Goal: Information Seeking & Learning: Learn about a topic

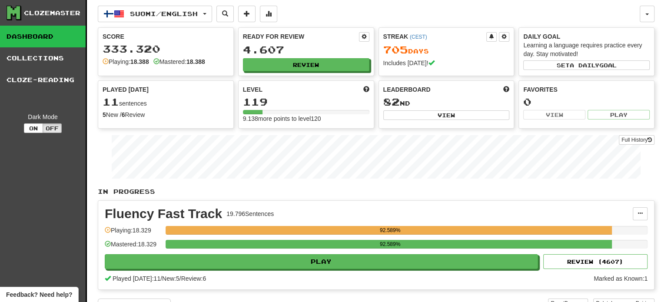
click at [257, 268] on div "Fluency Fast Track 19.796 Sentences Manage Sentences Unpin from Dashboard Playi…" at bounding box center [376, 245] width 556 height 89
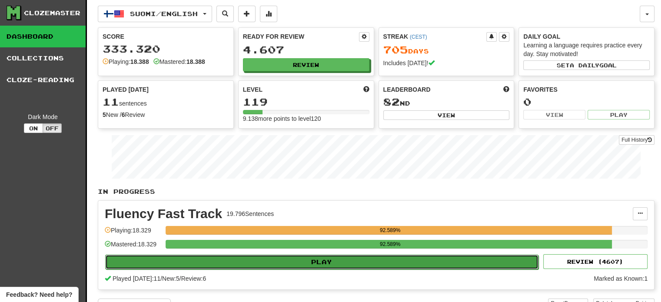
click at [259, 262] on button "Play" at bounding box center [321, 262] width 433 height 15
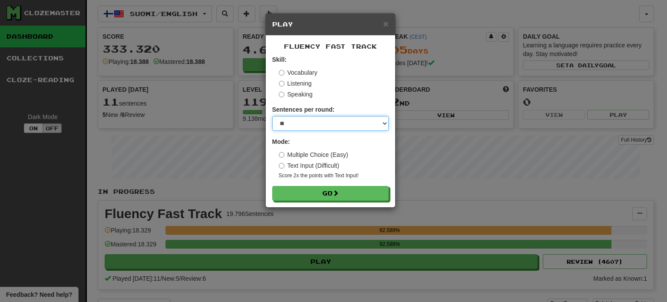
click at [310, 118] on select "* ** ** ** ** ** *** ********" at bounding box center [330, 123] width 116 height 15
select select "**"
click at [272, 116] on select "* ** ** ** ** ** *** ********" at bounding box center [330, 123] width 116 height 15
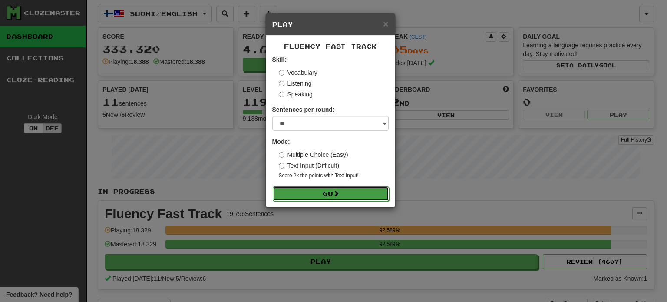
click at [310, 199] on button "Go" at bounding box center [331, 193] width 116 height 15
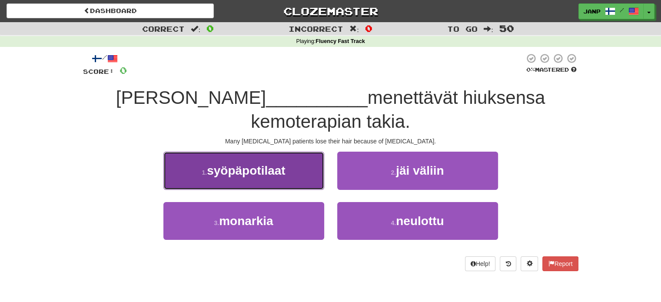
click at [276, 180] on button "1 . syöpäpotilaat" at bounding box center [243, 171] width 161 height 38
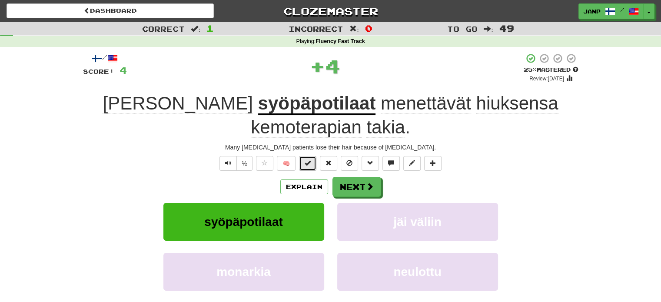
click at [308, 163] on span at bounding box center [308, 163] width 6 height 6
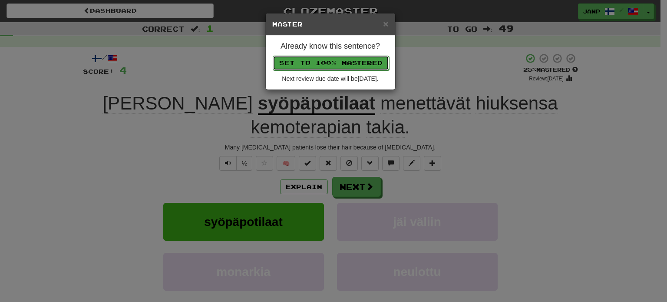
click at [321, 64] on button "Set to 100% Mastered" at bounding box center [331, 63] width 116 height 15
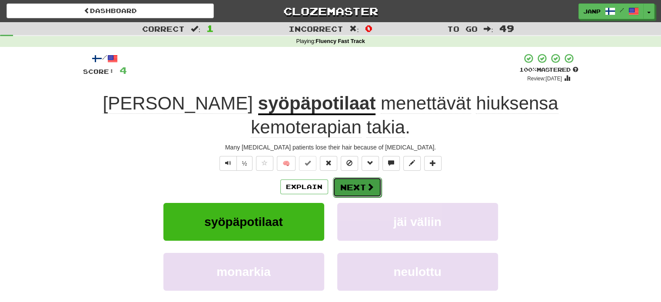
click at [341, 190] on button "Next" at bounding box center [357, 187] width 49 height 20
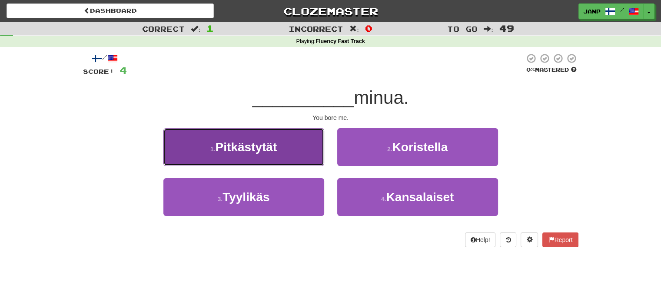
click at [287, 159] on button "1 . [GEOGRAPHIC_DATA]" at bounding box center [243, 147] width 161 height 38
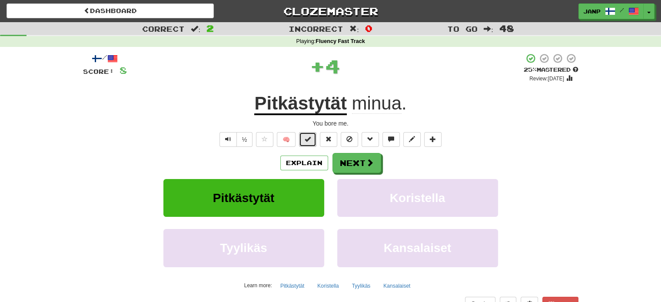
click at [311, 142] on span at bounding box center [308, 139] width 6 height 6
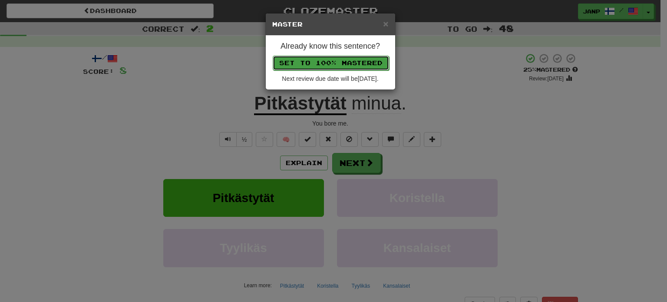
click at [337, 62] on button "Set to 100% Mastered" at bounding box center [331, 63] width 116 height 15
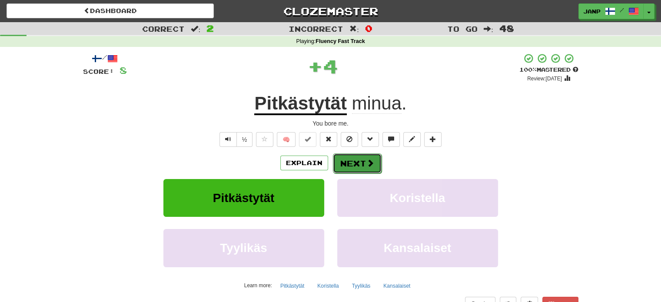
click at [362, 159] on button "Next" at bounding box center [357, 163] width 49 height 20
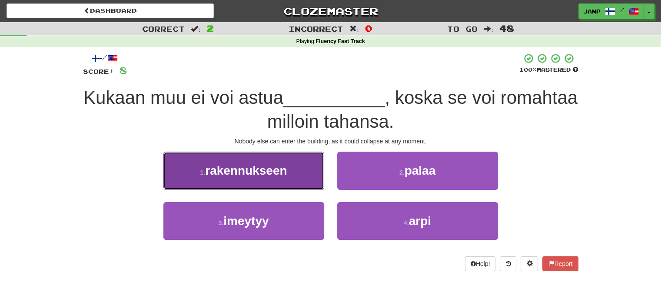
click at [289, 165] on button "1 . rakennukseen" at bounding box center [243, 171] width 161 height 38
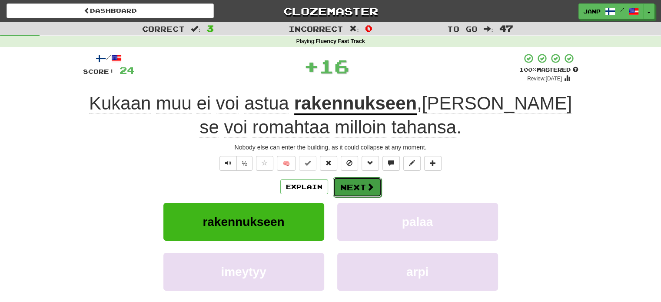
click at [342, 181] on button "Next" at bounding box center [357, 187] width 49 height 20
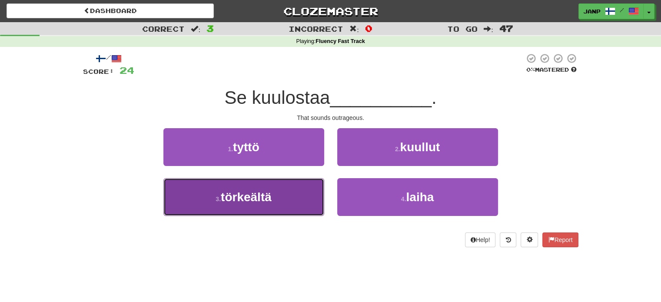
click at [311, 199] on button "3 . törkeältä" at bounding box center [243, 197] width 161 height 38
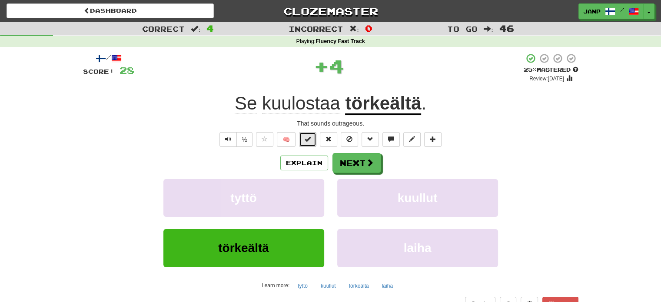
click at [316, 141] on button at bounding box center [307, 139] width 17 height 15
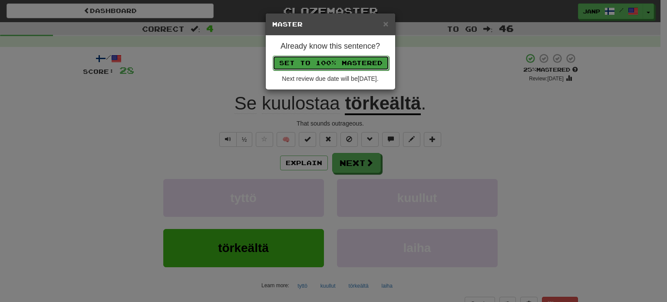
click at [331, 62] on button "Set to 100% Mastered" at bounding box center [331, 63] width 116 height 15
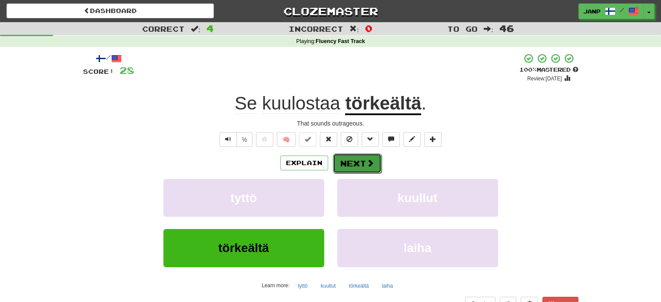
click at [368, 166] on span at bounding box center [370, 163] width 8 height 8
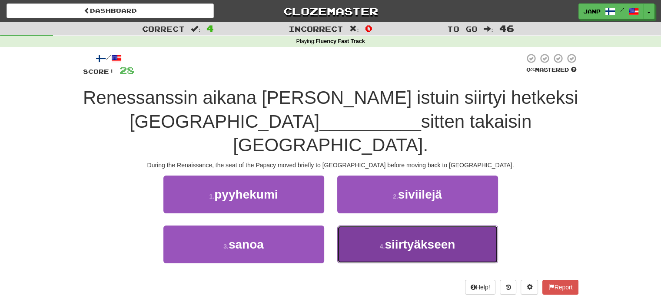
click at [376, 235] on button "4 . siirtyäkseen" at bounding box center [417, 245] width 161 height 38
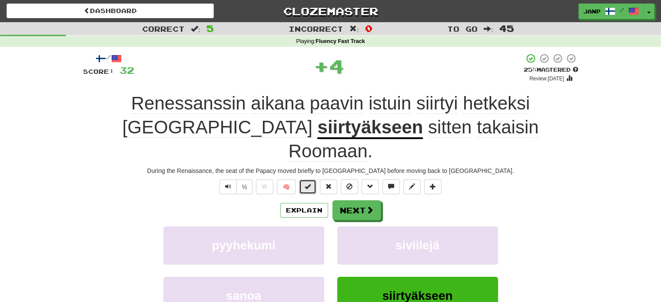
click at [309, 183] on span at bounding box center [308, 186] width 6 height 6
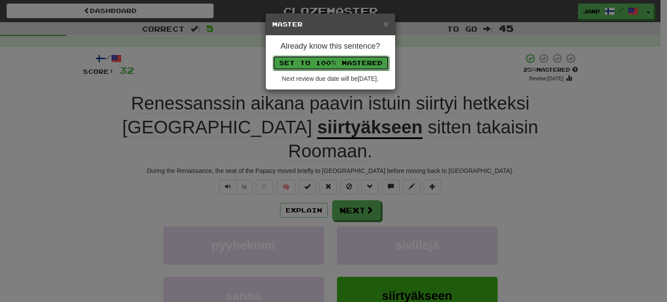
click at [322, 66] on button "Set to 100% Mastered" at bounding box center [331, 63] width 116 height 15
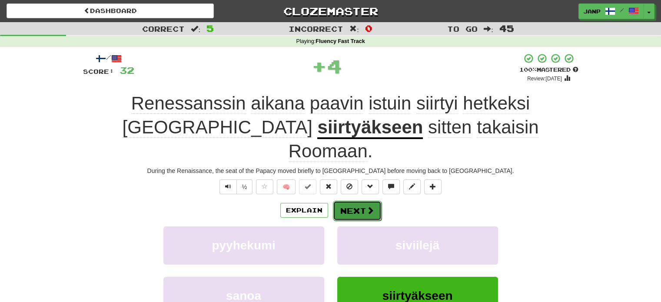
click at [355, 201] on button "Next" at bounding box center [357, 211] width 49 height 20
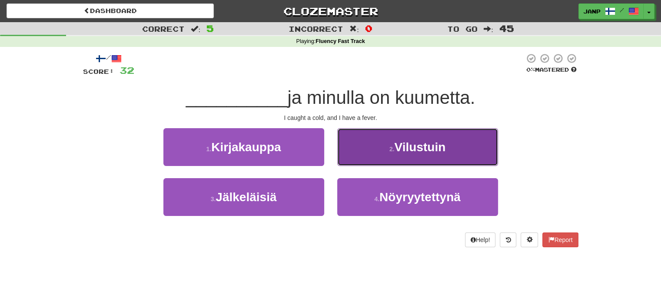
click at [368, 157] on button "2 . [GEOGRAPHIC_DATA]" at bounding box center [417, 147] width 161 height 38
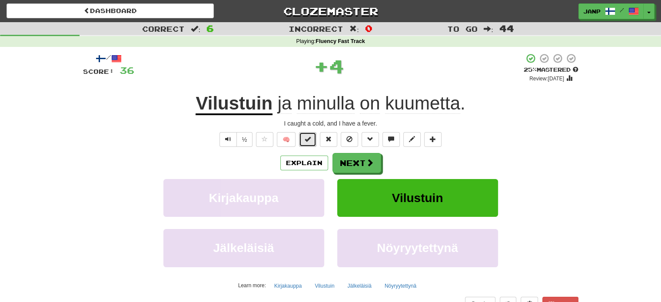
click at [316, 141] on button at bounding box center [307, 139] width 17 height 15
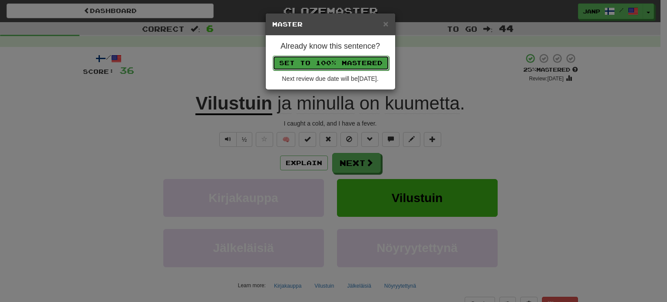
click at [335, 62] on button "Set to 100% Mastered" at bounding box center [331, 63] width 116 height 15
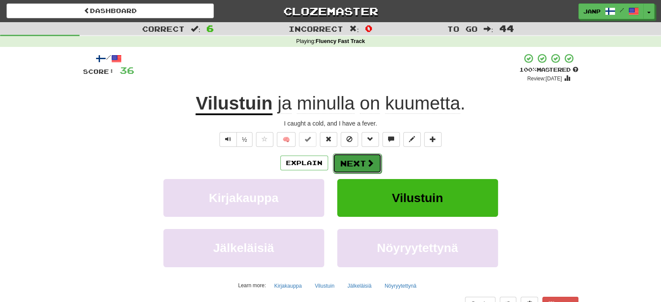
click at [365, 168] on button "Next" at bounding box center [357, 163] width 49 height 20
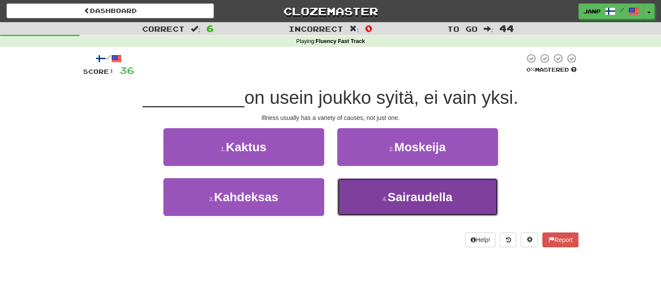
click at [372, 186] on button "4 . Sairaudella" at bounding box center [417, 197] width 161 height 38
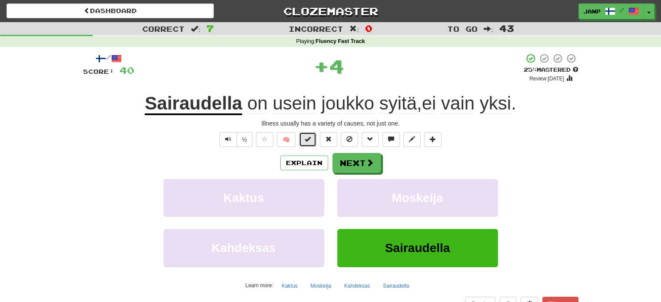
click at [312, 135] on button at bounding box center [307, 139] width 17 height 15
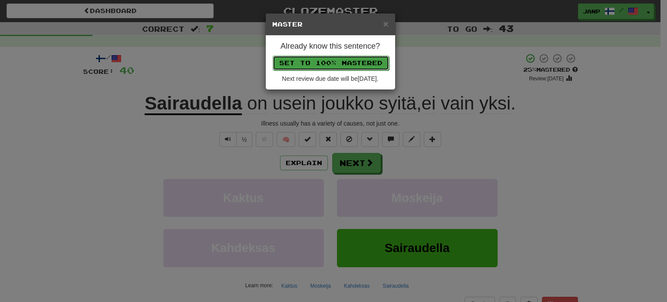
click at [336, 60] on button "Set to 100% Mastered" at bounding box center [331, 63] width 116 height 15
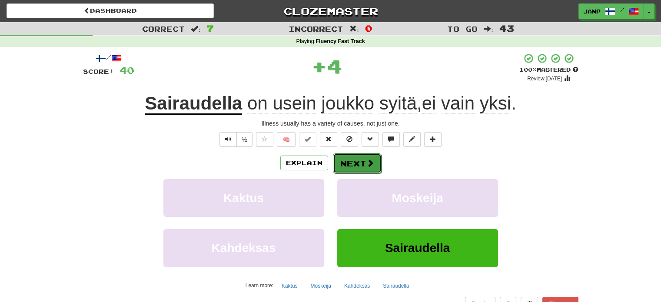
click at [362, 166] on button "Next" at bounding box center [357, 163] width 49 height 20
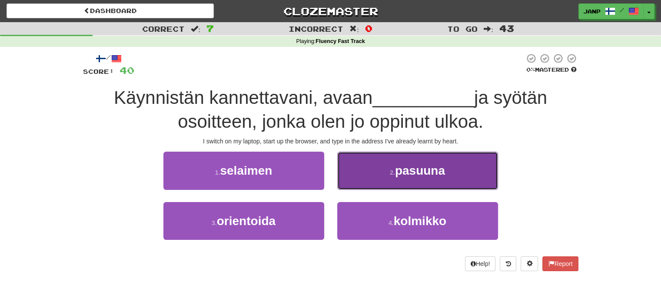
click at [386, 183] on button "2 . pasuuna" at bounding box center [417, 171] width 161 height 38
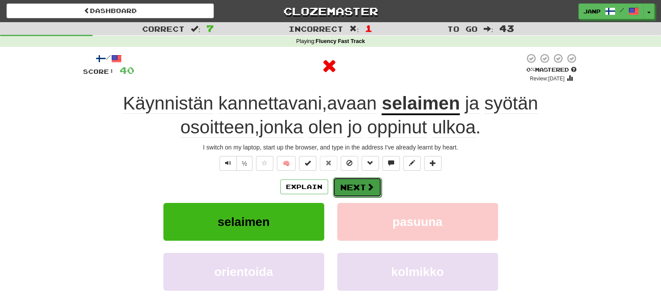
click at [367, 186] on span at bounding box center [370, 187] width 8 height 8
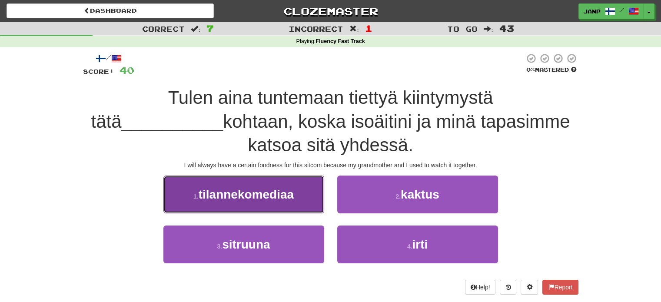
click at [289, 193] on span "tilannekomediaa" at bounding box center [246, 194] width 95 height 13
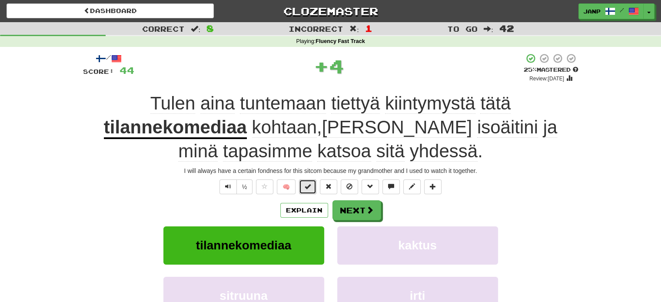
click at [308, 182] on button at bounding box center [307, 186] width 17 height 15
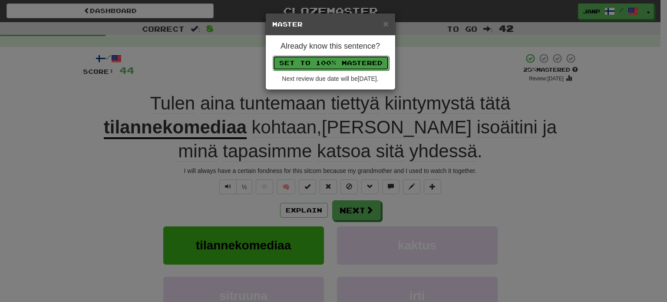
click at [327, 61] on button "Set to 100% Mastered" at bounding box center [331, 63] width 116 height 15
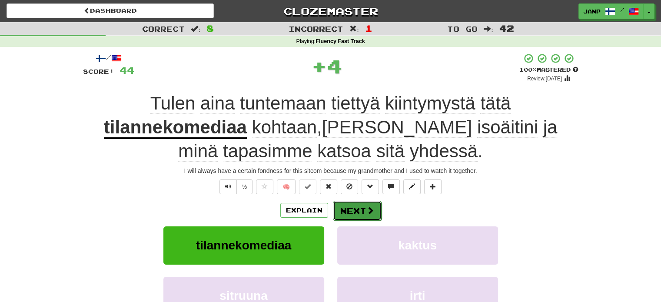
click at [360, 206] on button "Next" at bounding box center [357, 211] width 49 height 20
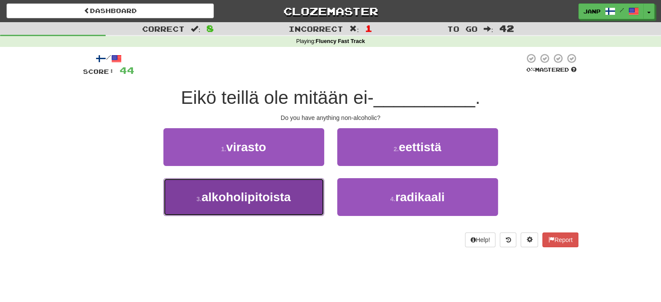
click at [295, 208] on button "3 . alkoholipitoista" at bounding box center [243, 197] width 161 height 38
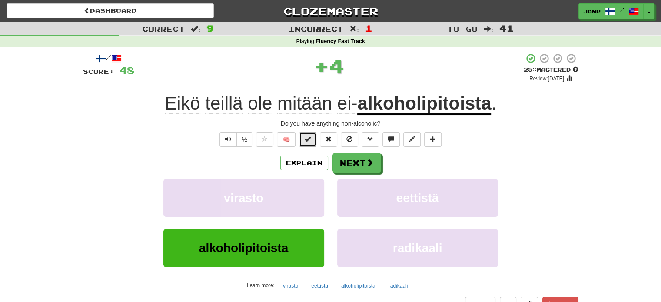
click at [308, 141] on span at bounding box center [308, 139] width 6 height 6
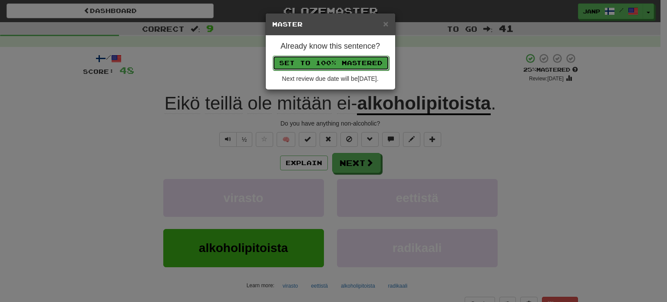
click at [340, 58] on button "Set to 100% Mastered" at bounding box center [331, 63] width 116 height 15
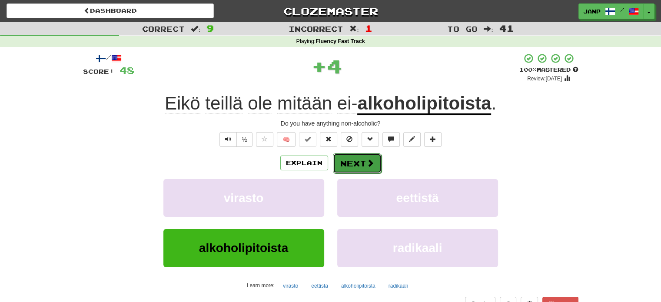
click at [366, 165] on span at bounding box center [370, 163] width 8 height 8
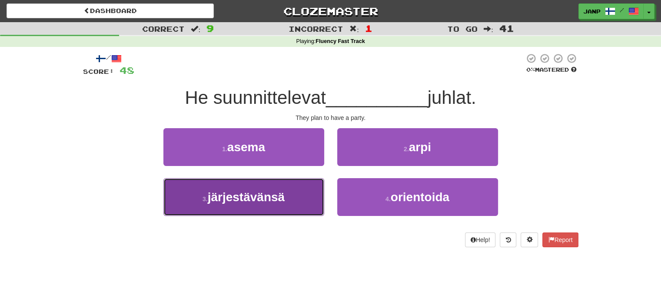
click at [295, 199] on button "3 . järjestävänsä" at bounding box center [243, 197] width 161 height 38
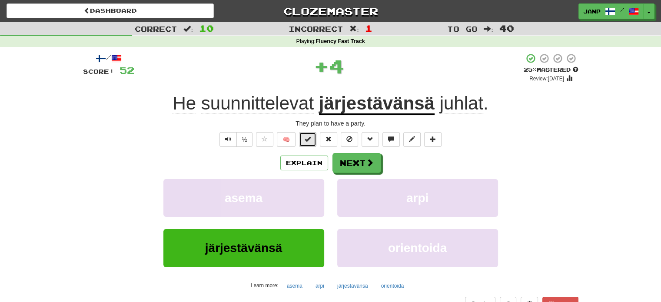
click at [309, 142] on span at bounding box center [308, 139] width 6 height 6
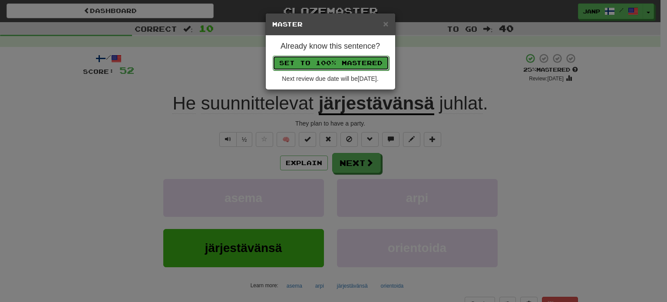
click at [329, 62] on button "Set to 100% Mastered" at bounding box center [331, 63] width 116 height 15
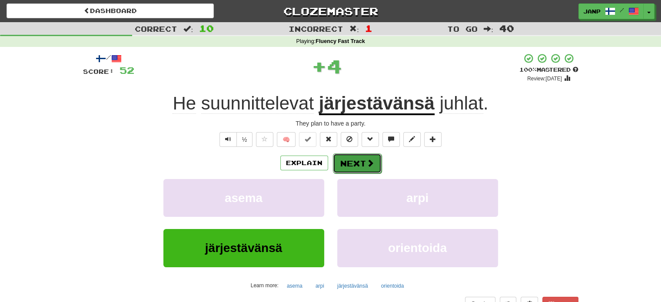
click at [358, 160] on button "Next" at bounding box center [357, 163] width 49 height 20
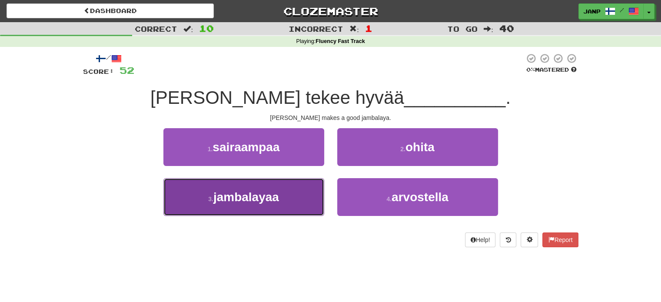
click at [297, 201] on button "3 . jambalayaa" at bounding box center [243, 197] width 161 height 38
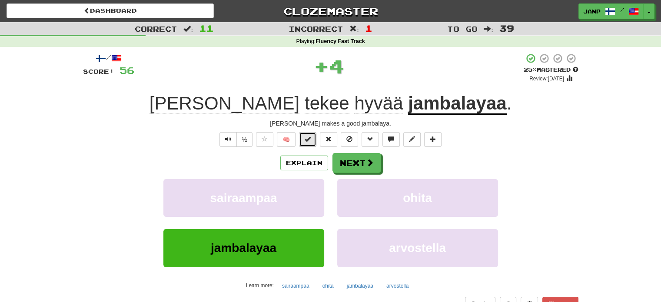
click at [309, 139] on span at bounding box center [308, 139] width 6 height 6
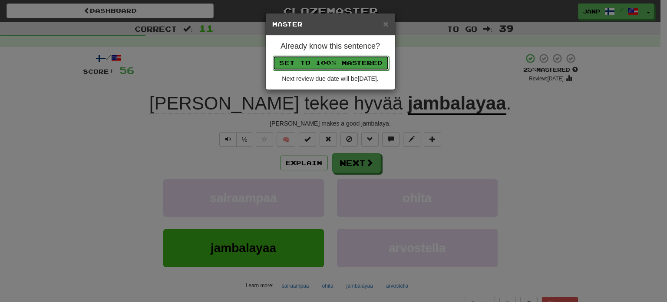
click at [348, 61] on button "Set to 100% Mastered" at bounding box center [331, 63] width 116 height 15
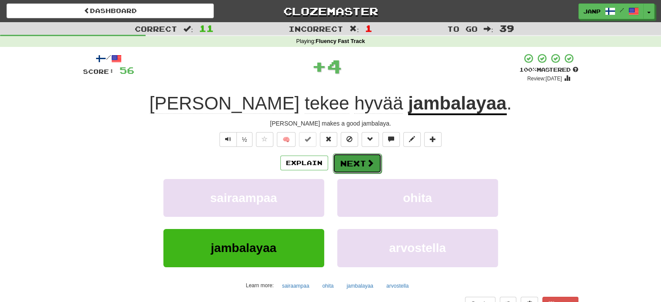
click at [369, 165] on span at bounding box center [370, 163] width 8 height 8
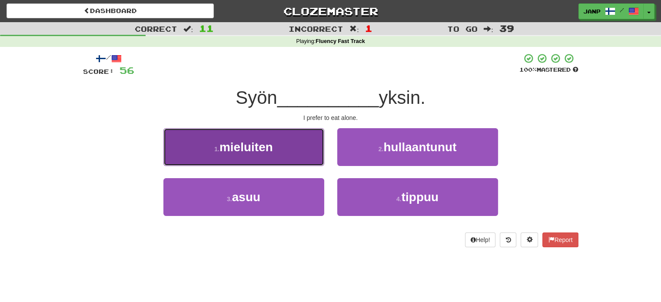
click at [311, 143] on button "1 . mieluiten" at bounding box center [243, 147] width 161 height 38
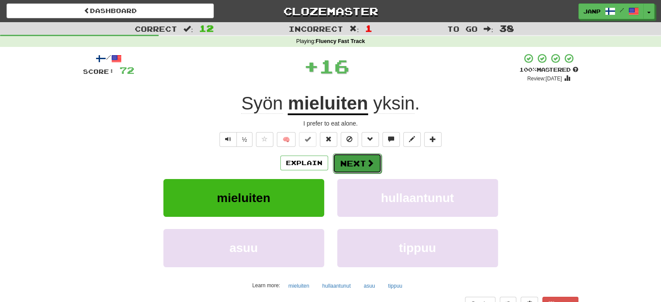
click at [358, 163] on button "Next" at bounding box center [357, 163] width 49 height 20
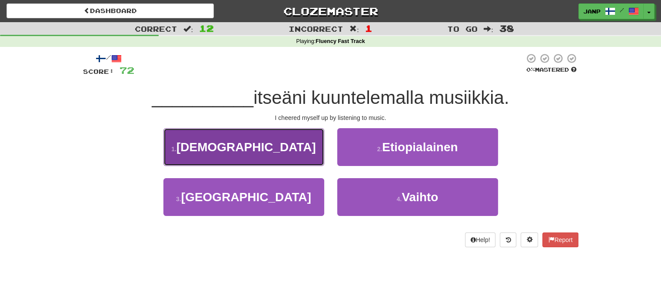
click at [299, 159] on button "1 . Piristin" at bounding box center [243, 147] width 161 height 38
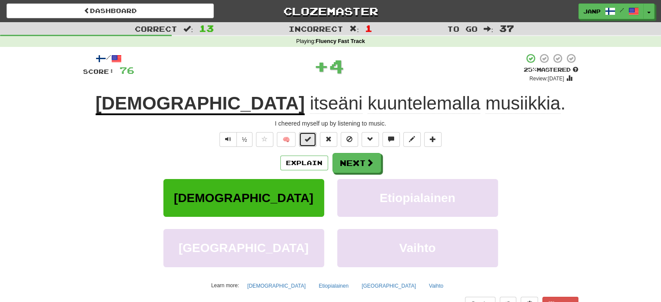
click at [305, 137] on button at bounding box center [307, 139] width 17 height 15
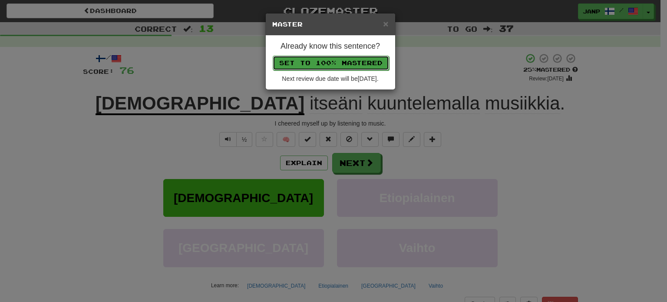
click at [317, 57] on button "Set to 100% Mastered" at bounding box center [331, 63] width 116 height 15
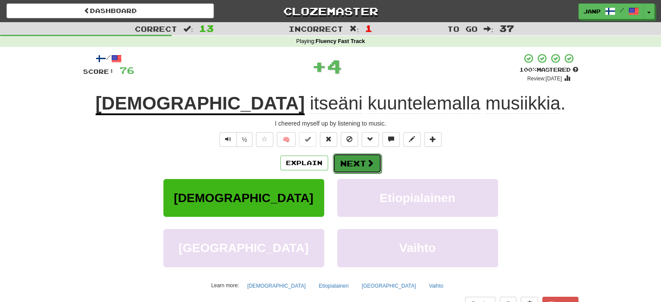
click at [368, 170] on button "Next" at bounding box center [357, 163] width 49 height 20
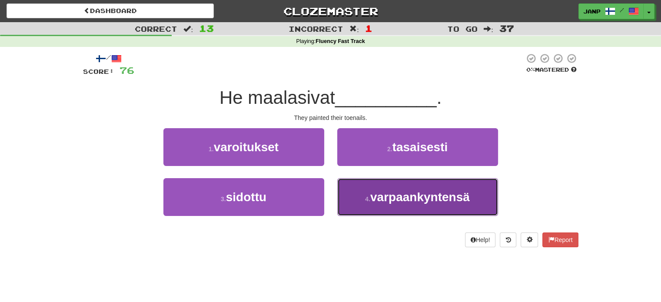
click at [380, 193] on span "varpaankyntensä" at bounding box center [420, 196] width 100 height 13
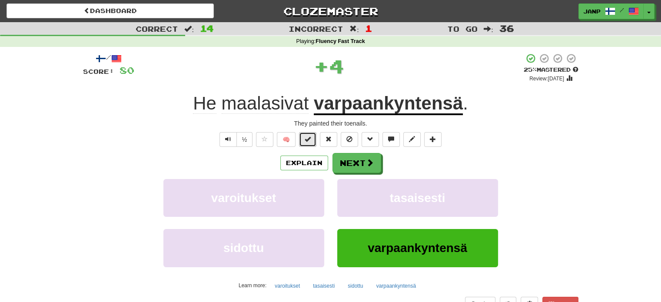
click at [311, 142] on button at bounding box center [307, 139] width 17 height 15
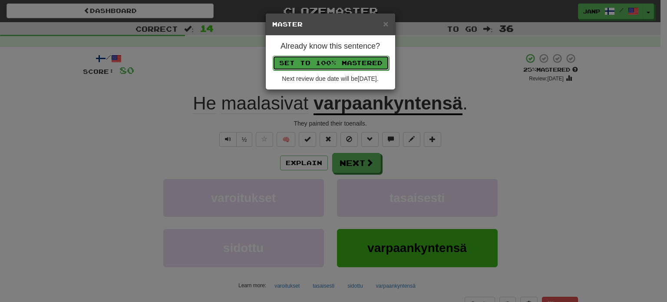
click at [326, 61] on button "Set to 100% Mastered" at bounding box center [331, 63] width 116 height 15
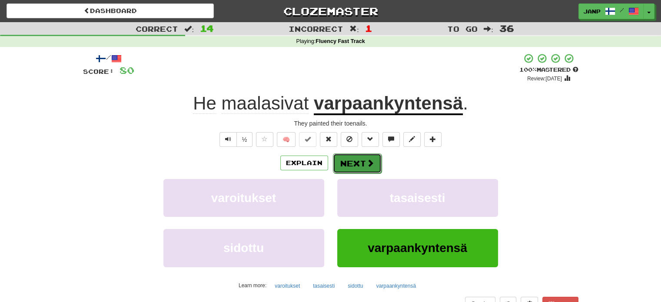
click at [366, 167] on button "Next" at bounding box center [357, 163] width 49 height 20
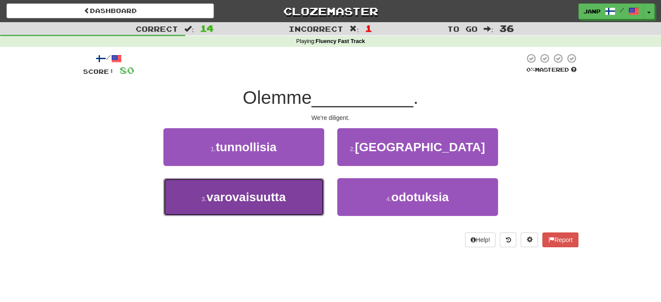
click at [307, 201] on button "3 . varovaisuutta" at bounding box center [243, 197] width 161 height 38
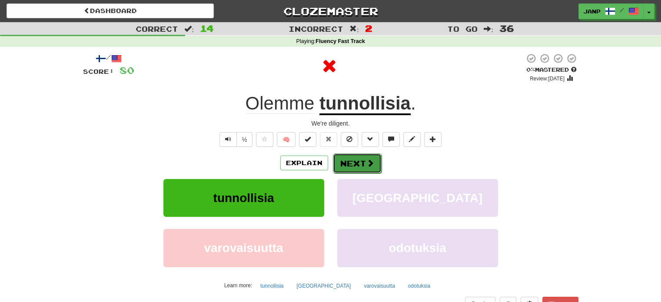
click at [368, 165] on span at bounding box center [370, 163] width 8 height 8
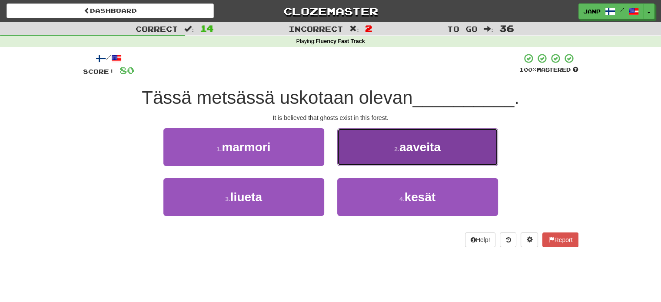
click at [389, 147] on button "2 . aaveita" at bounding box center [417, 147] width 161 height 38
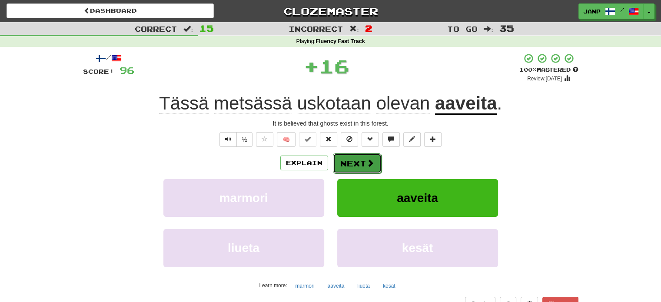
click at [347, 159] on button "Next" at bounding box center [357, 163] width 49 height 20
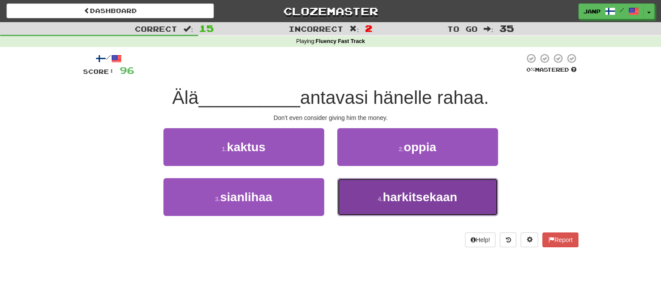
click at [360, 193] on button "4 . harkitsekaan" at bounding box center [417, 197] width 161 height 38
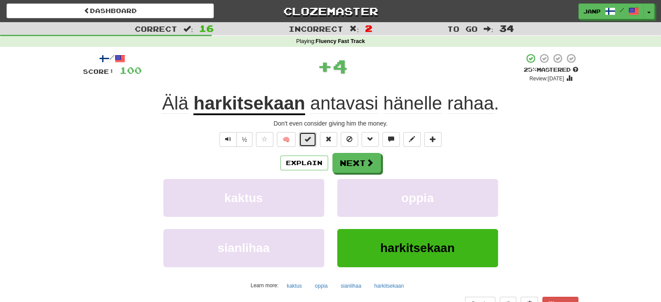
click at [308, 142] on span at bounding box center [308, 139] width 6 height 6
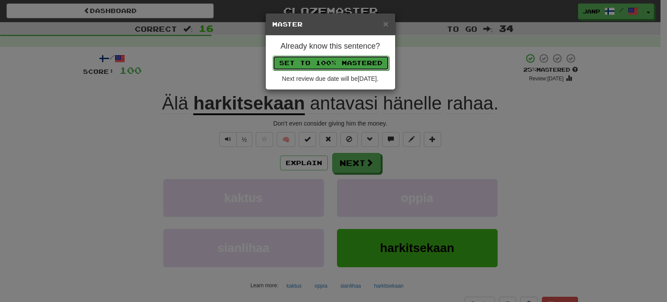
click at [329, 63] on button "Set to 100% Mastered" at bounding box center [331, 63] width 116 height 15
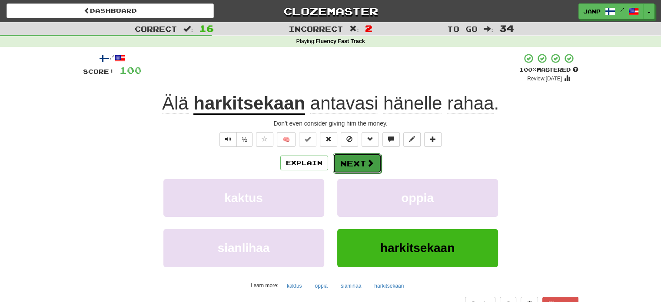
click at [361, 158] on button "Next" at bounding box center [357, 163] width 49 height 20
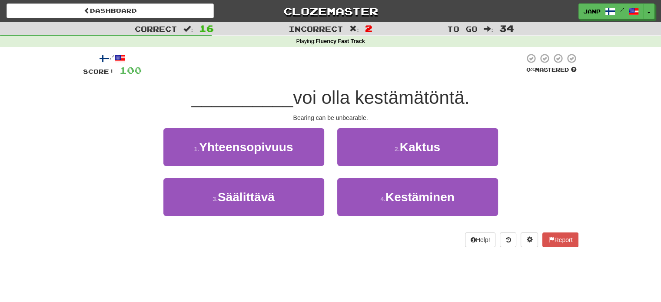
click at [385, 216] on div "4 . Kestäminen" at bounding box center [418, 203] width 174 height 50
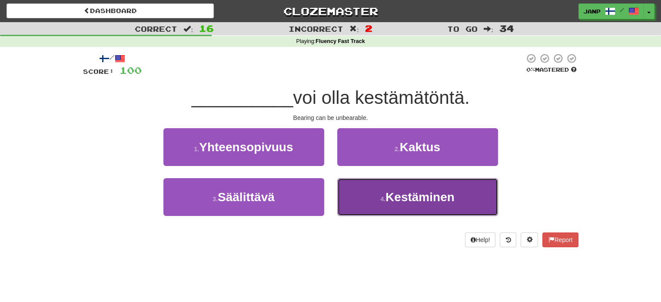
click at [386, 206] on button "4 . Kestäminen" at bounding box center [417, 197] width 161 height 38
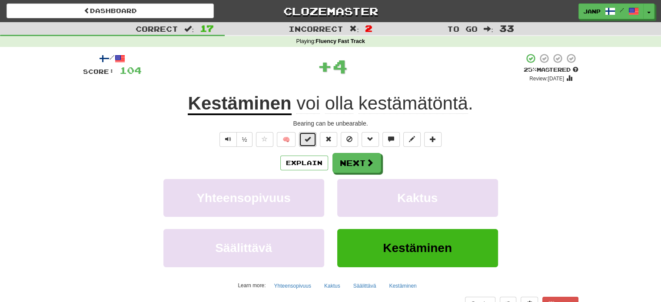
click at [309, 142] on span at bounding box center [308, 139] width 6 height 6
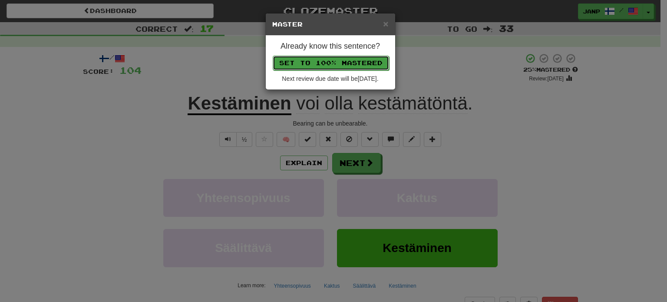
click at [343, 63] on button "Set to 100% Mastered" at bounding box center [331, 63] width 116 height 15
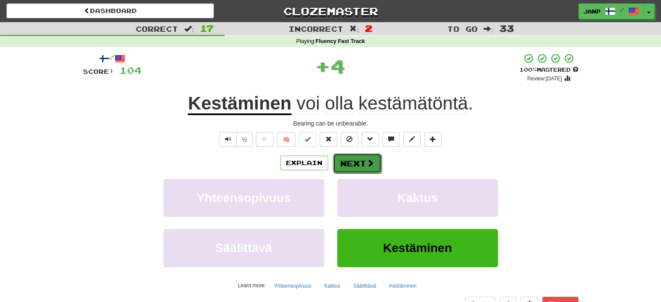
click at [363, 159] on button "Next" at bounding box center [357, 163] width 49 height 20
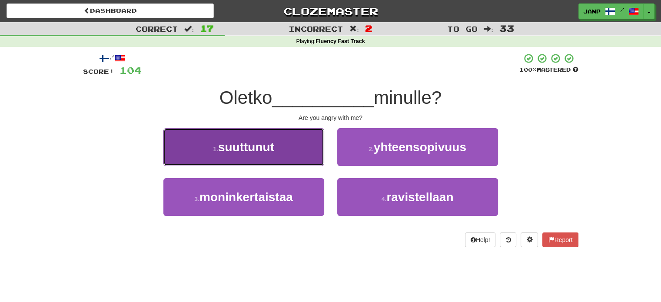
click at [295, 160] on button "1 . suuttunut" at bounding box center [243, 147] width 161 height 38
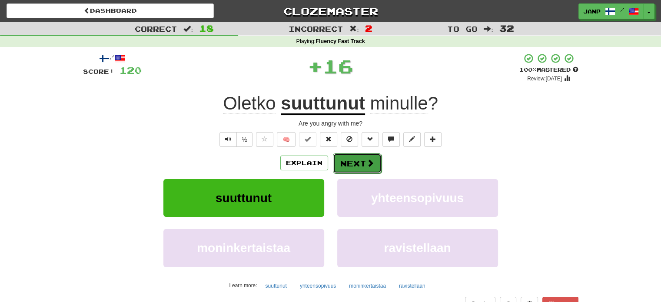
click at [346, 163] on button "Next" at bounding box center [357, 163] width 49 height 20
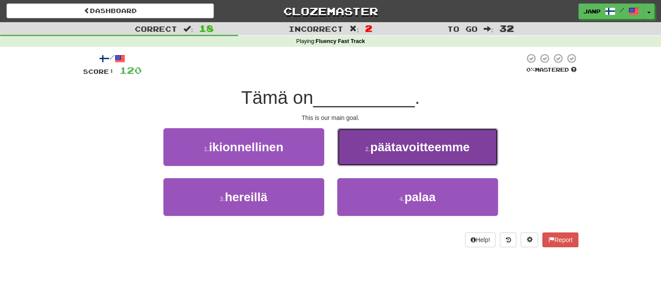
click at [364, 166] on button "2 . päätavoitteemme" at bounding box center [417, 147] width 161 height 38
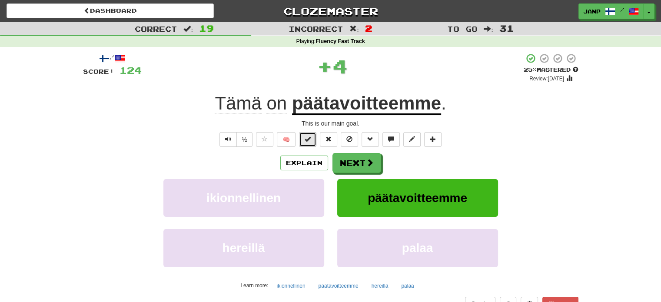
click at [315, 142] on button at bounding box center [307, 139] width 17 height 15
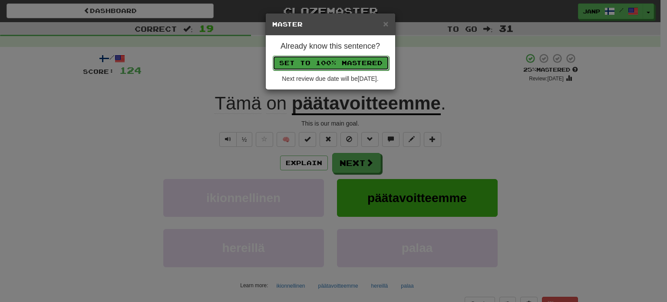
click at [332, 67] on button "Set to 100% Mastered" at bounding box center [331, 63] width 116 height 15
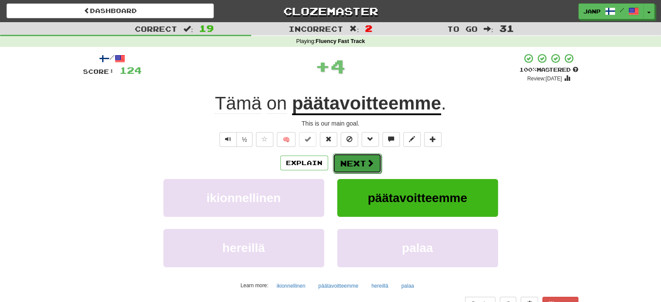
click at [352, 161] on button "Next" at bounding box center [357, 163] width 49 height 20
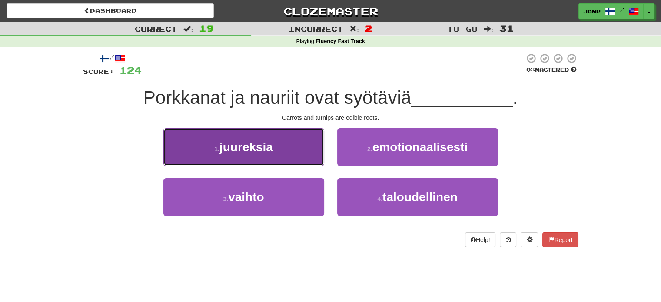
click at [308, 158] on button "1 . juureksia" at bounding box center [243, 147] width 161 height 38
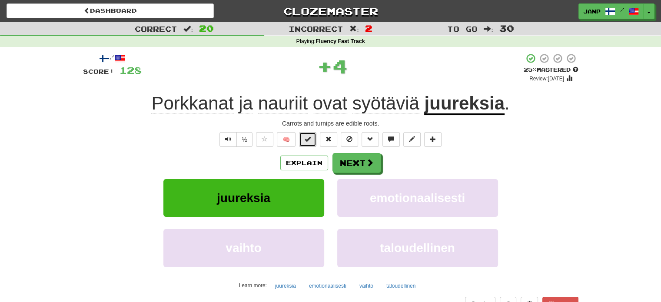
click at [314, 137] on button at bounding box center [307, 139] width 17 height 15
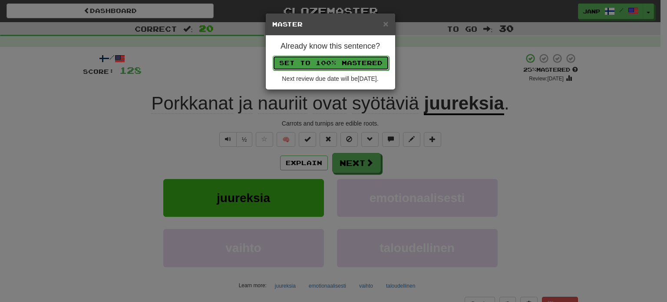
click at [327, 59] on button "Set to 100% Mastered" at bounding box center [331, 63] width 116 height 15
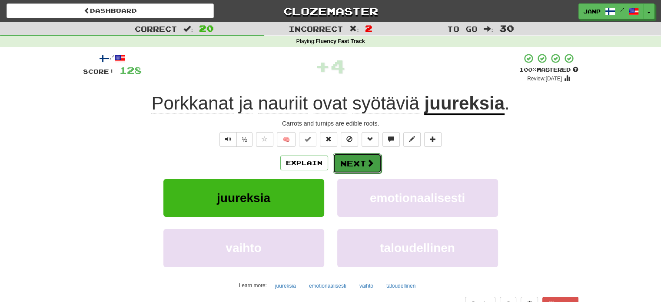
click at [366, 166] on span at bounding box center [370, 163] width 8 height 8
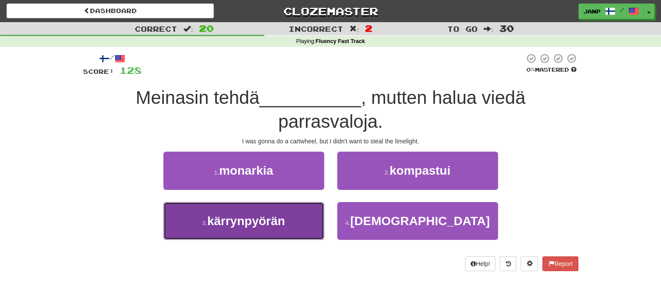
click at [287, 221] on button "3 . kärrynpyörän" at bounding box center [243, 221] width 161 height 38
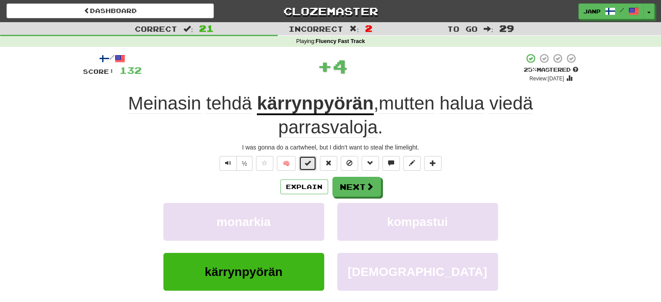
click at [310, 160] on span at bounding box center [308, 163] width 6 height 6
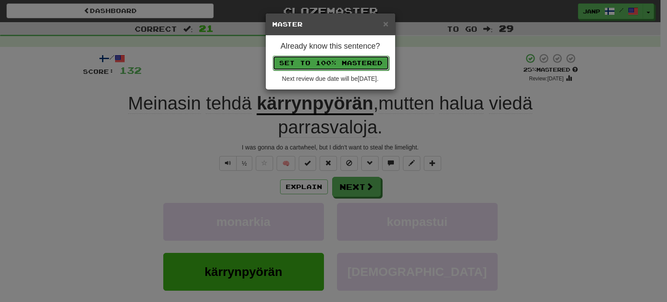
click at [340, 64] on button "Set to 100% Mastered" at bounding box center [331, 63] width 116 height 15
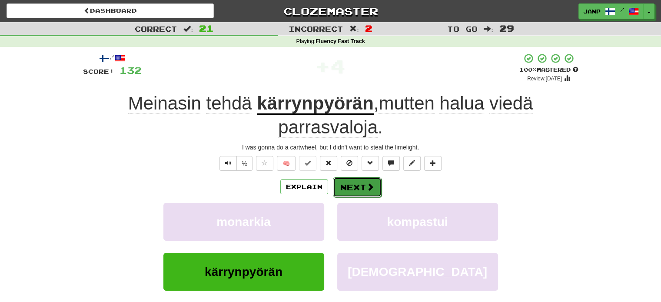
click at [351, 190] on button "Next" at bounding box center [357, 187] width 49 height 20
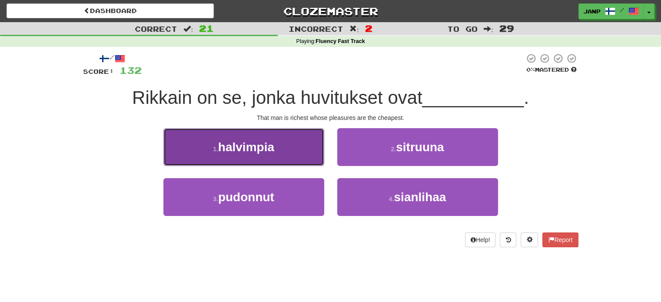
click at [284, 153] on button "1 . halvimpia" at bounding box center [243, 147] width 161 height 38
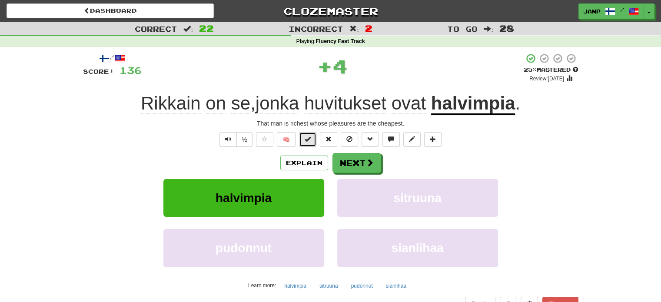
click at [308, 140] on span at bounding box center [308, 139] width 6 height 6
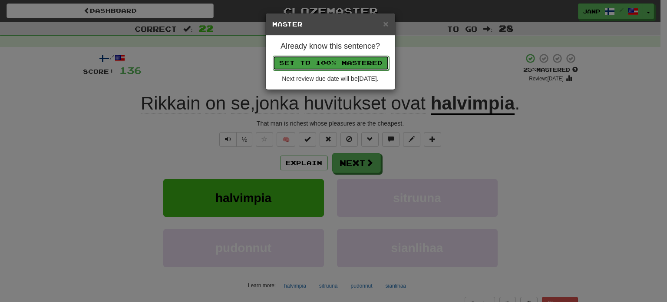
click at [324, 56] on button "Set to 100% Mastered" at bounding box center [331, 63] width 116 height 15
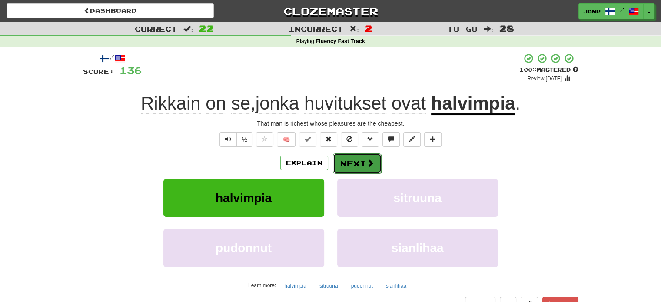
click at [363, 165] on button "Next" at bounding box center [357, 163] width 49 height 20
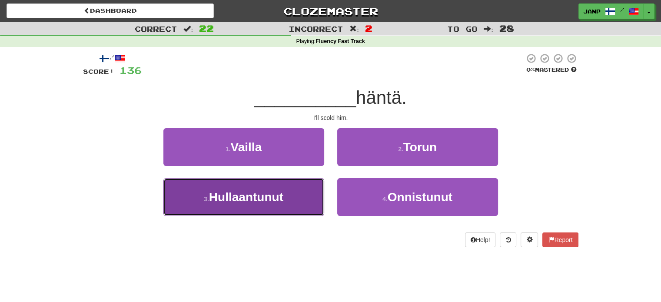
click at [310, 196] on button "3 . Hullaantunut" at bounding box center [243, 197] width 161 height 38
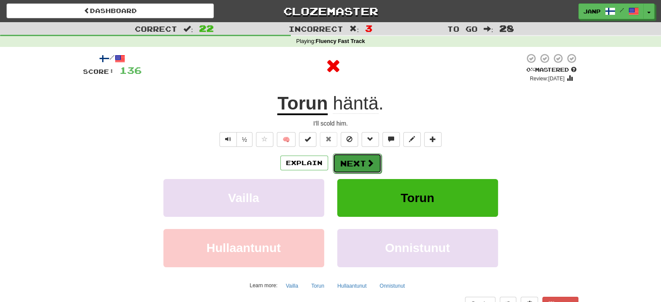
click at [351, 168] on button "Next" at bounding box center [357, 163] width 49 height 20
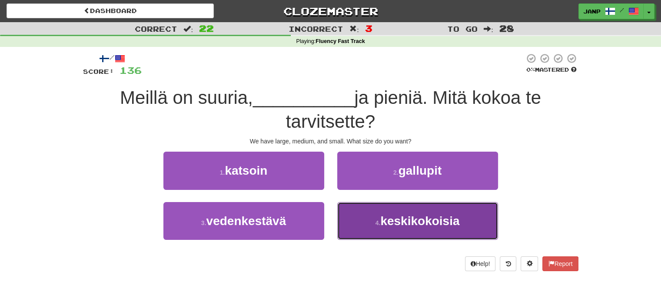
click at [362, 213] on button "4 . keskikokoisia" at bounding box center [417, 221] width 161 height 38
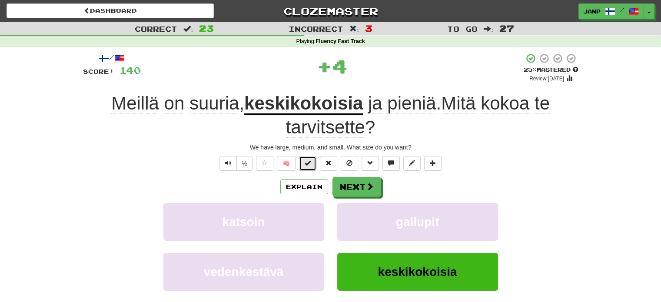
click at [311, 160] on span at bounding box center [308, 163] width 6 height 6
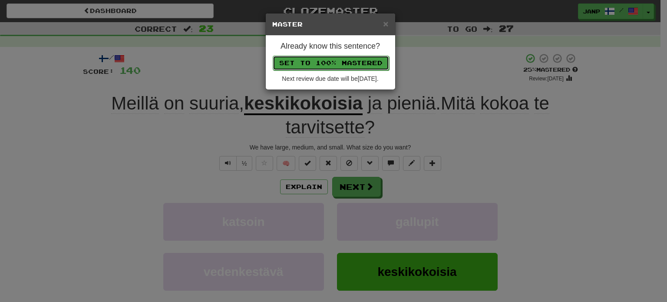
click at [335, 62] on button "Set to 100% Mastered" at bounding box center [331, 63] width 116 height 15
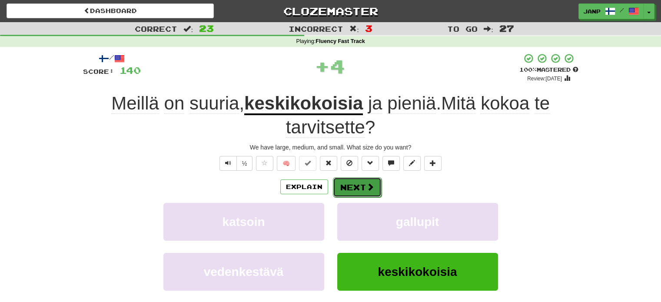
click at [355, 186] on button "Next" at bounding box center [357, 187] width 49 height 20
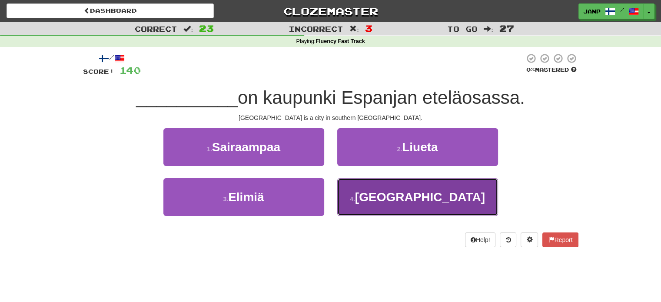
click at [381, 206] on button "4 . [GEOGRAPHIC_DATA]" at bounding box center [417, 197] width 161 height 38
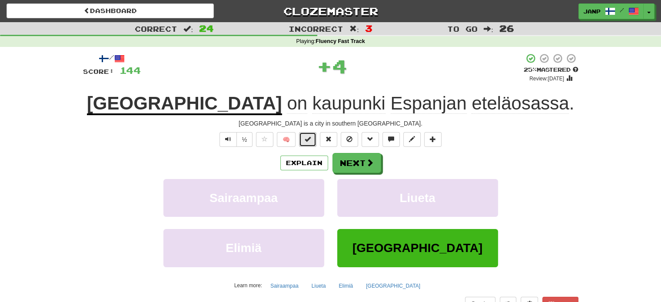
click at [308, 137] on span at bounding box center [308, 139] width 6 height 6
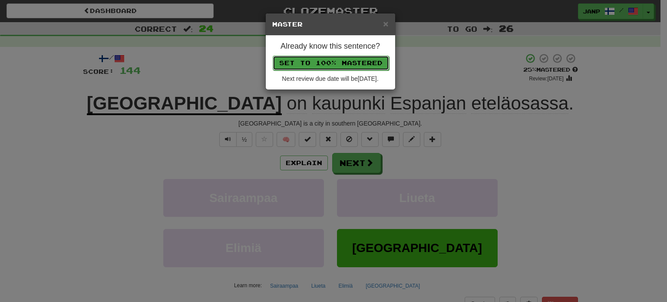
click at [323, 59] on button "Set to 100% Mastered" at bounding box center [331, 63] width 116 height 15
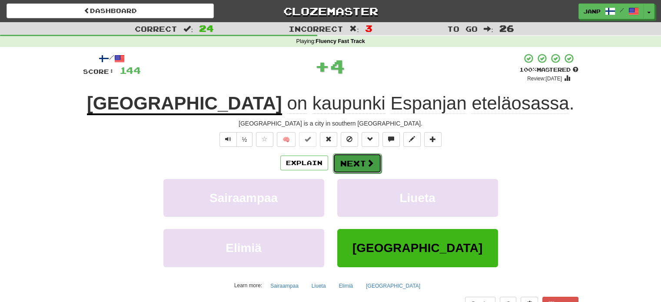
click at [351, 163] on button "Next" at bounding box center [357, 163] width 49 height 20
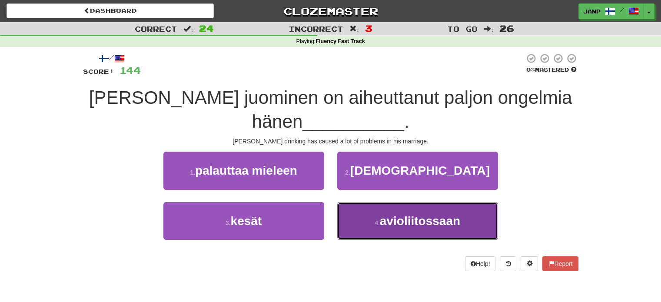
click at [372, 222] on button "4 . avioliitossaan" at bounding box center [417, 221] width 161 height 38
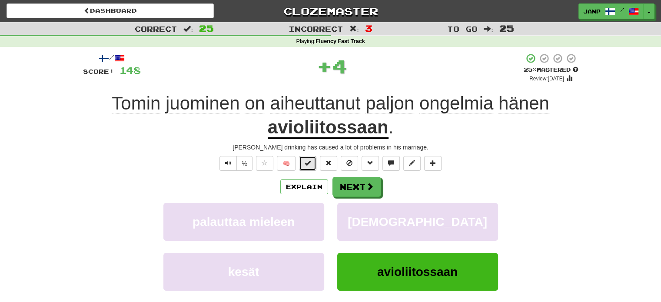
click at [305, 158] on button at bounding box center [307, 163] width 17 height 15
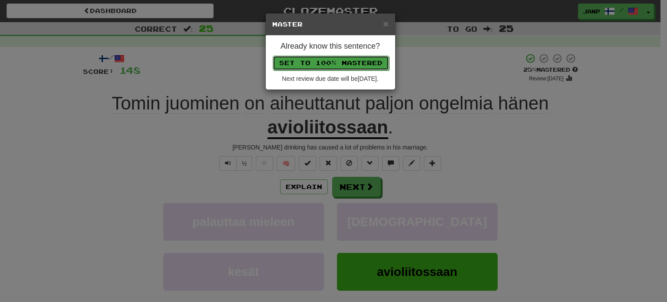
click at [320, 60] on button "Set to 100% Mastered" at bounding box center [331, 63] width 116 height 15
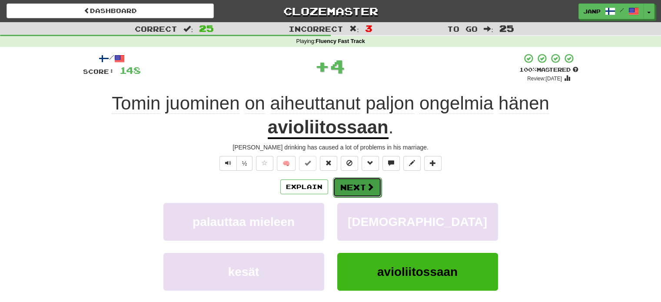
click at [347, 189] on button "Next" at bounding box center [357, 187] width 49 height 20
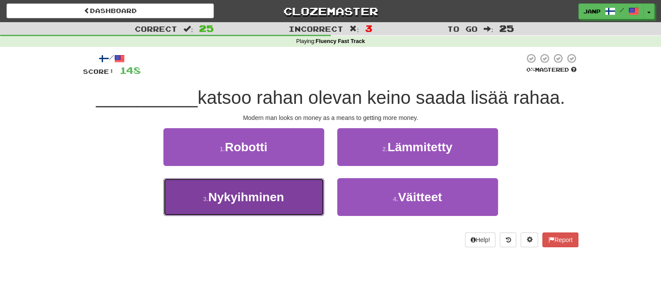
click at [302, 210] on button "3 . Nykyihminen" at bounding box center [243, 197] width 161 height 38
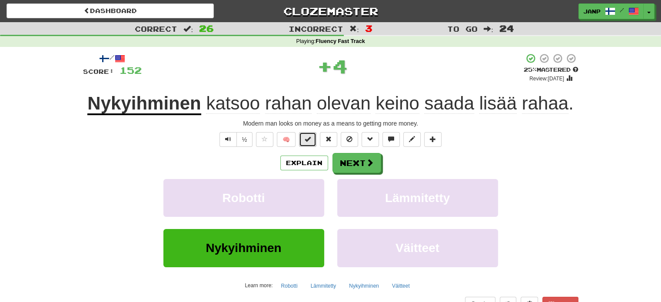
click at [310, 136] on span at bounding box center [308, 139] width 6 height 6
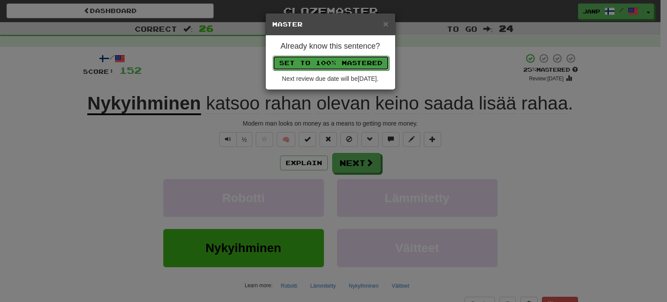
click at [342, 58] on button "Set to 100% Mastered" at bounding box center [331, 63] width 116 height 15
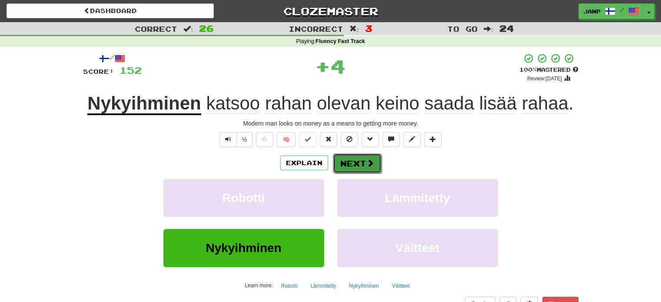
click at [362, 159] on button "Next" at bounding box center [357, 163] width 49 height 20
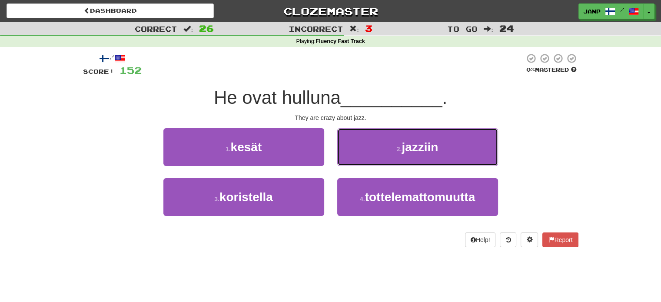
click at [362, 159] on button "2 . jazziin" at bounding box center [417, 147] width 161 height 38
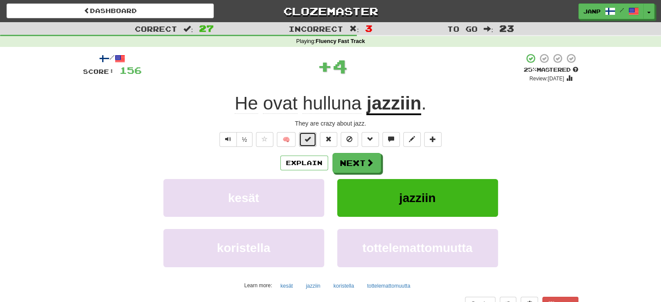
click at [313, 141] on button at bounding box center [307, 139] width 17 height 15
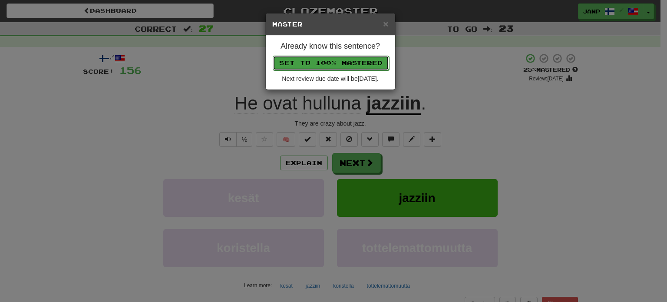
click at [334, 63] on button "Set to 100% Mastered" at bounding box center [331, 63] width 116 height 15
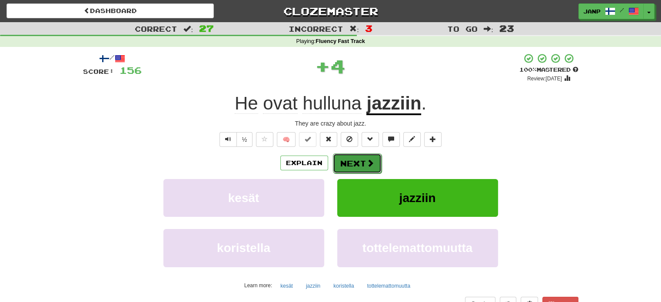
click at [354, 164] on button "Next" at bounding box center [357, 163] width 49 height 20
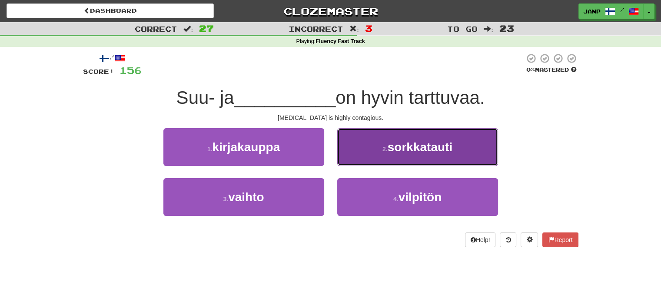
click at [373, 148] on button "2 . sorkkatauti" at bounding box center [417, 147] width 161 height 38
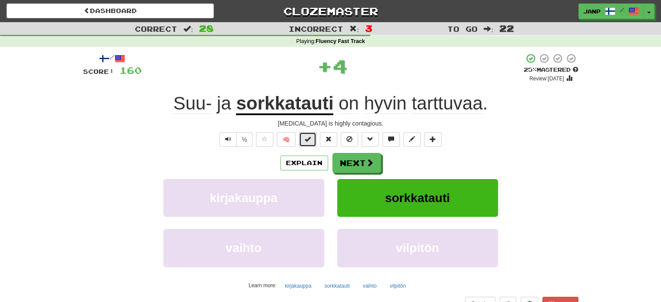
click at [316, 140] on button at bounding box center [307, 139] width 17 height 15
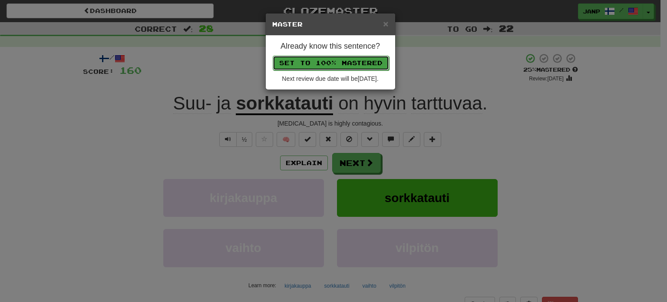
click at [335, 63] on button "Set to 100% Mastered" at bounding box center [331, 63] width 116 height 15
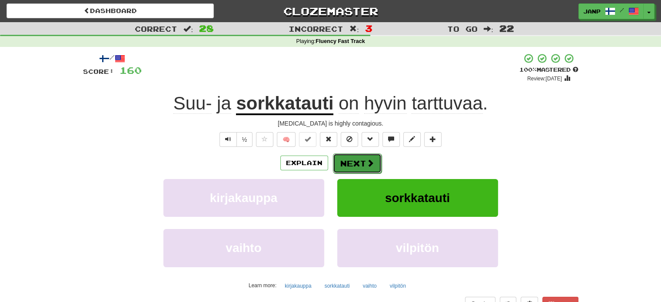
click at [360, 162] on button "Next" at bounding box center [357, 163] width 49 height 20
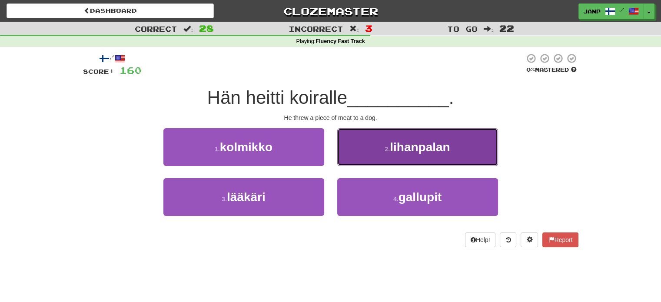
click at [376, 157] on button "2 . lihanpalan" at bounding box center [417, 147] width 161 height 38
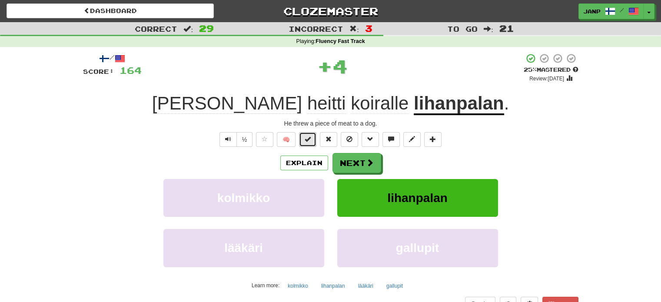
click at [313, 140] on button at bounding box center [307, 139] width 17 height 15
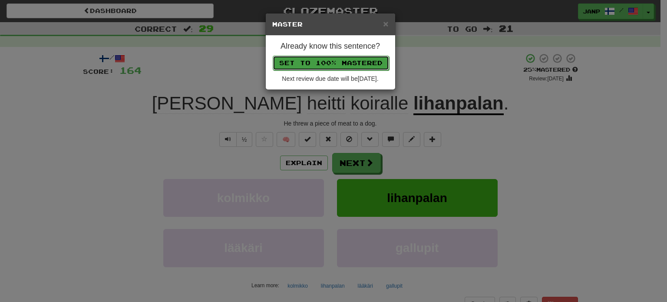
click at [337, 65] on button "Set to 100% Mastered" at bounding box center [331, 63] width 116 height 15
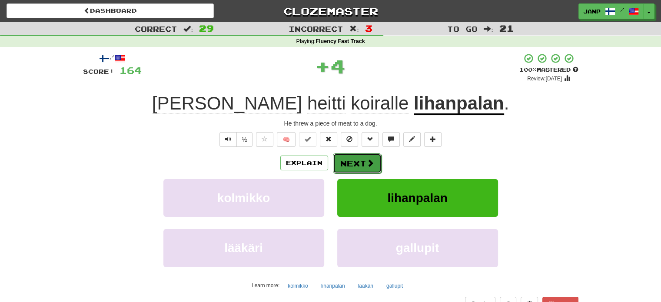
click at [346, 169] on button "Next" at bounding box center [357, 163] width 49 height 20
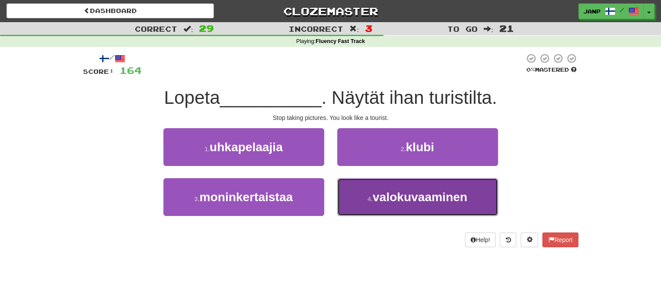
click at [368, 205] on button "4 . valokuvaaminen" at bounding box center [417, 197] width 161 height 38
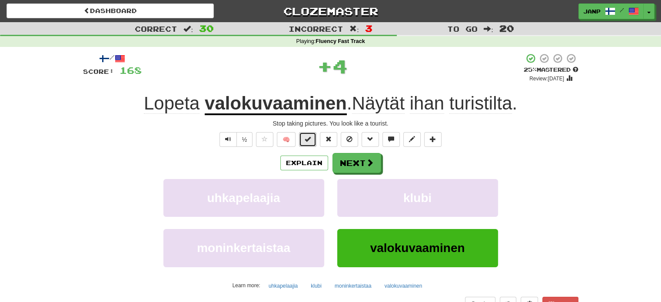
click at [306, 139] on span at bounding box center [308, 139] width 6 height 6
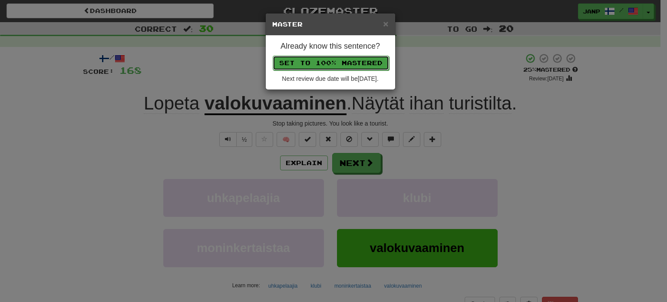
click at [323, 62] on button "Set to 100% Mastered" at bounding box center [331, 63] width 116 height 15
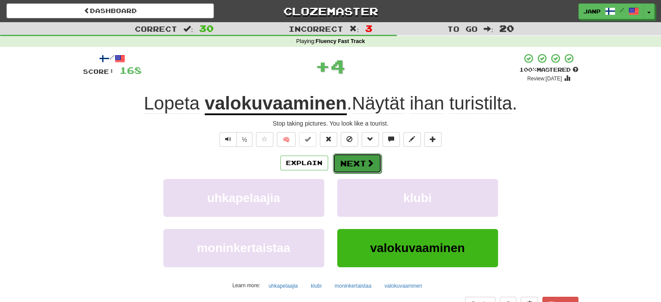
click at [352, 161] on button "Next" at bounding box center [357, 163] width 49 height 20
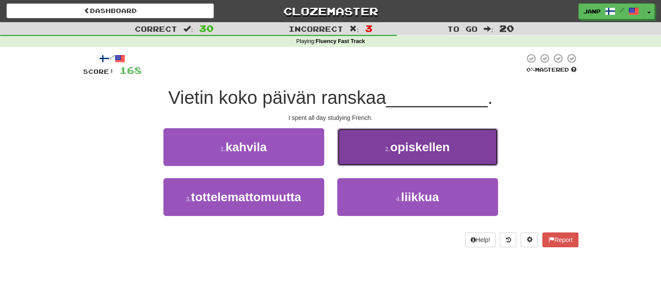
click at [366, 156] on button "2 . opiskellen" at bounding box center [417, 147] width 161 height 38
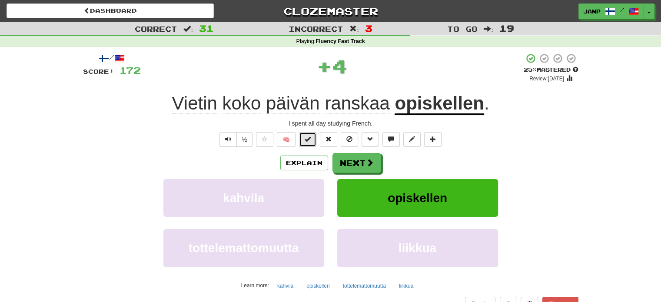
click at [313, 139] on button at bounding box center [307, 139] width 17 height 15
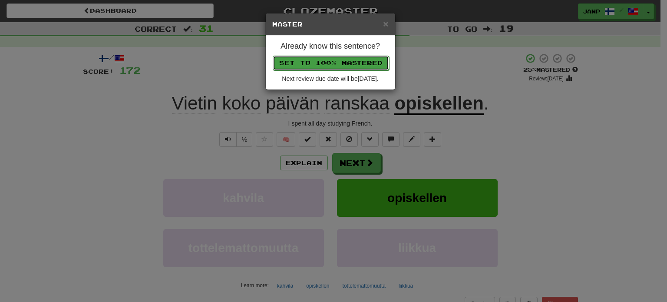
click at [335, 56] on button "Set to 100% Mastered" at bounding box center [331, 63] width 116 height 15
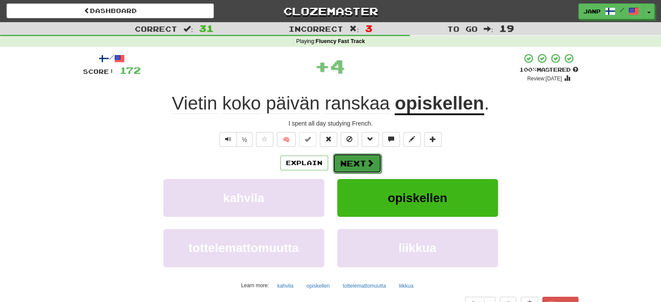
click at [358, 168] on button "Next" at bounding box center [357, 163] width 49 height 20
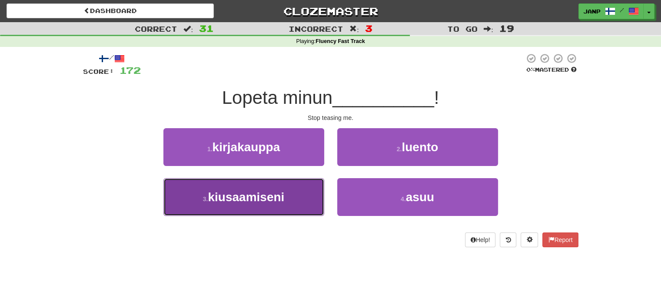
click at [308, 189] on button "3 . kiusaamiseni" at bounding box center [243, 197] width 161 height 38
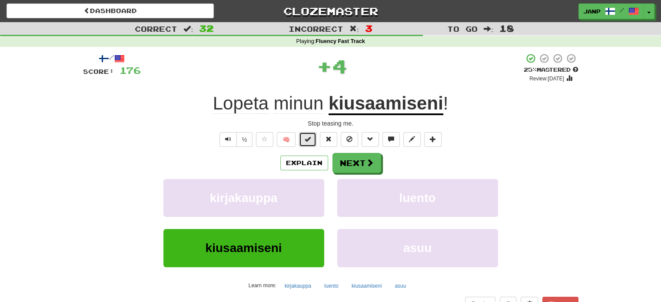
click at [308, 142] on span at bounding box center [308, 139] width 6 height 6
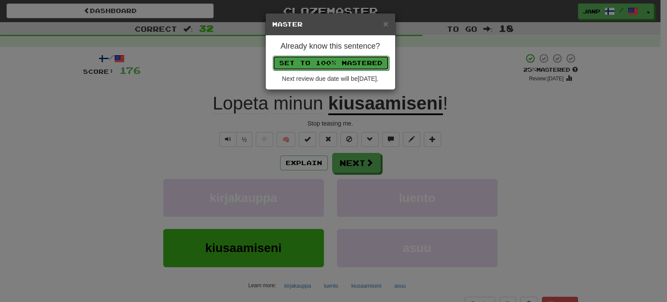
click at [332, 64] on button "Set to 100% Mastered" at bounding box center [331, 63] width 116 height 15
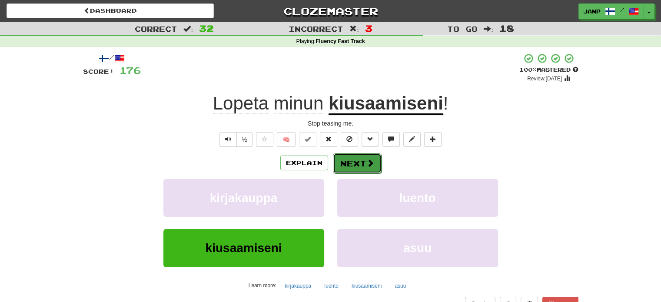
click at [358, 163] on button "Next" at bounding box center [357, 163] width 49 height 20
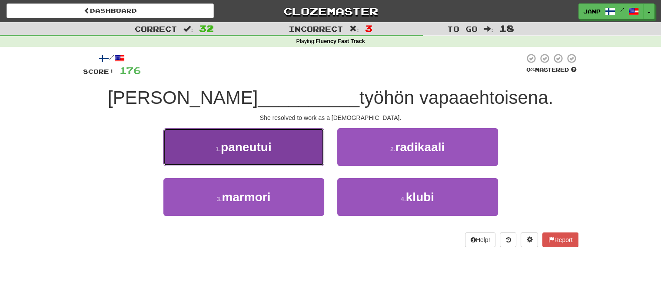
click at [303, 161] on button "1 . paneutui" at bounding box center [243, 147] width 161 height 38
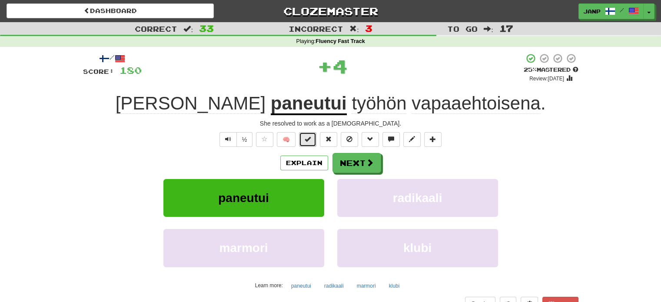
click at [309, 137] on span at bounding box center [308, 139] width 6 height 6
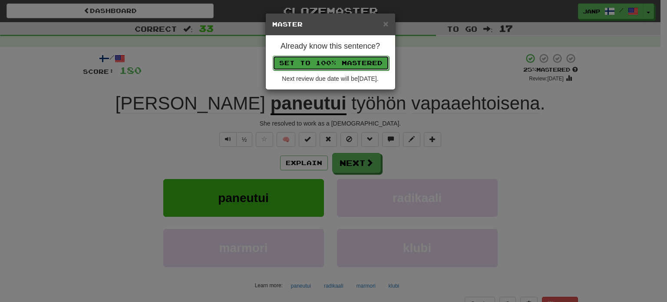
click at [334, 64] on button "Set to 100% Mastered" at bounding box center [331, 63] width 116 height 15
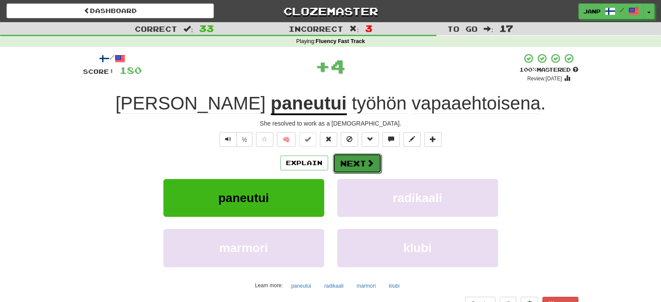
click at [353, 163] on button "Next" at bounding box center [357, 163] width 49 height 20
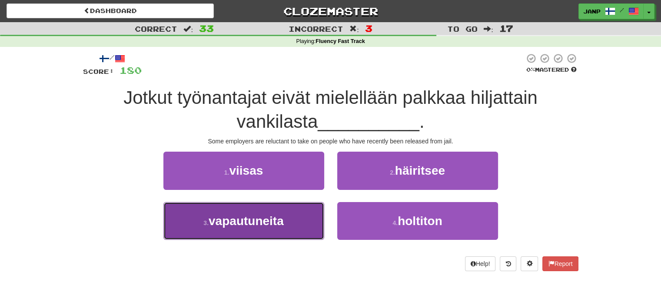
click at [310, 216] on button "3 . vapautuneita" at bounding box center [243, 221] width 161 height 38
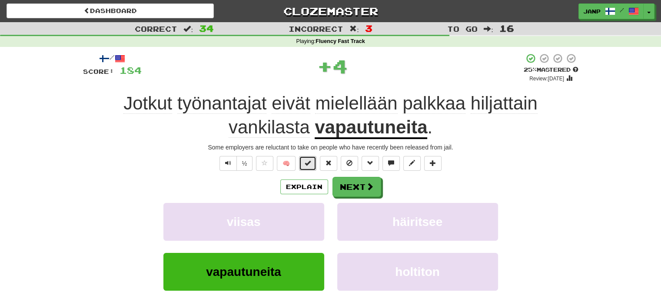
click at [310, 160] on span at bounding box center [308, 163] width 6 height 6
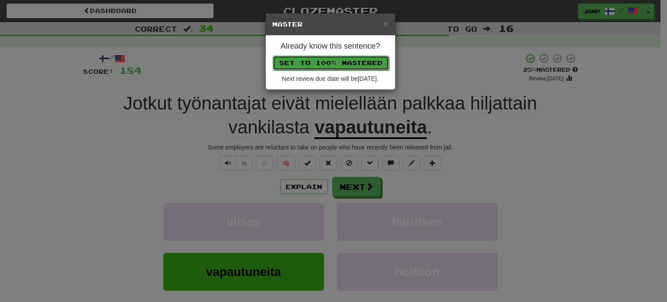
click at [324, 64] on button "Set to 100% Mastered" at bounding box center [331, 63] width 116 height 15
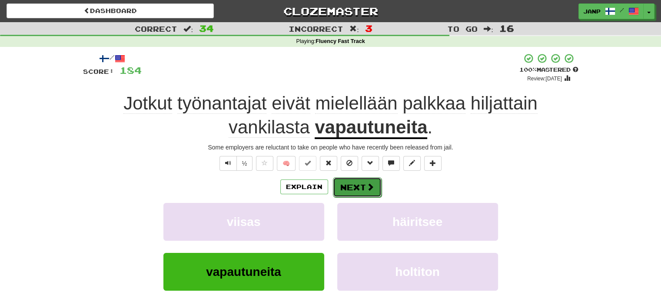
click at [350, 189] on button "Next" at bounding box center [357, 187] width 49 height 20
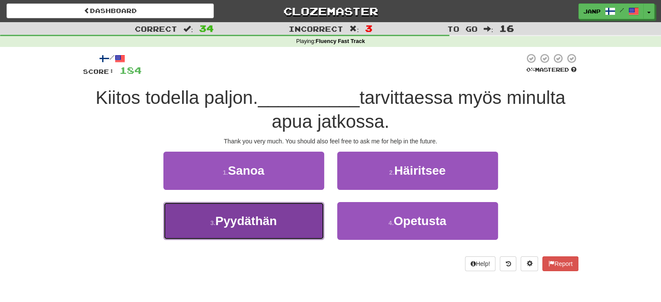
click at [293, 215] on button "3 . Pyydäthän" at bounding box center [243, 221] width 161 height 38
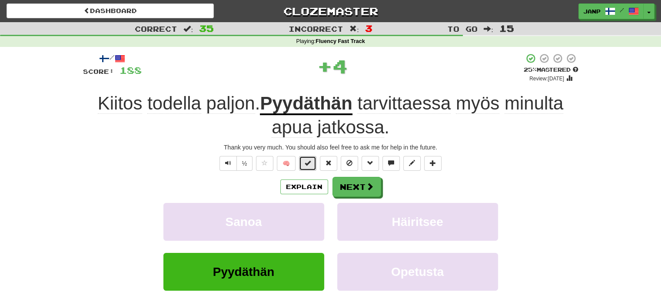
click at [310, 163] on span at bounding box center [308, 163] width 6 height 6
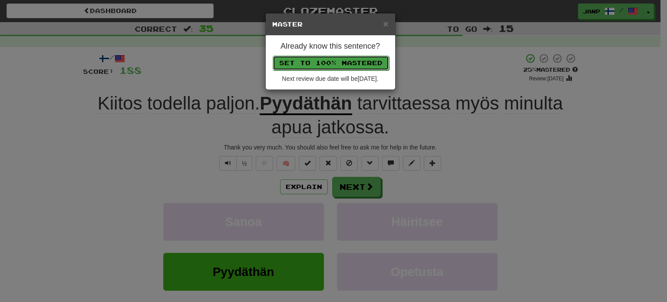
click at [336, 63] on button "Set to 100% Mastered" at bounding box center [331, 63] width 116 height 15
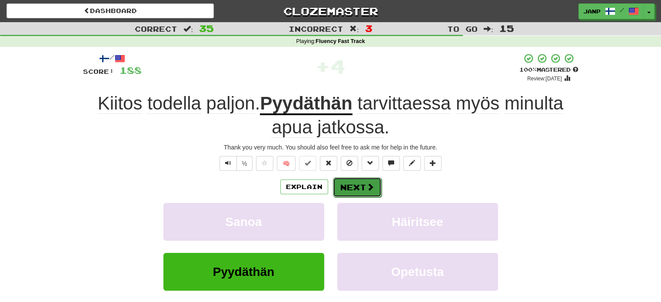
click at [349, 189] on button "Next" at bounding box center [357, 187] width 49 height 20
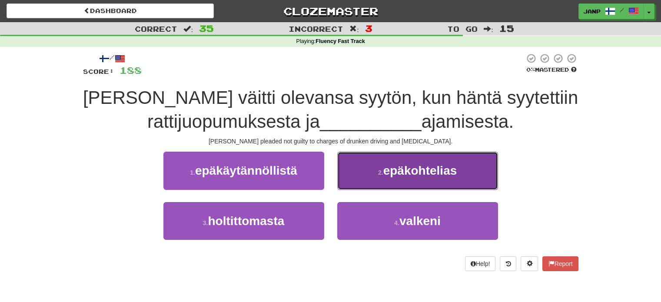
click at [370, 184] on button "2 . epäkohtelias" at bounding box center [417, 171] width 161 height 38
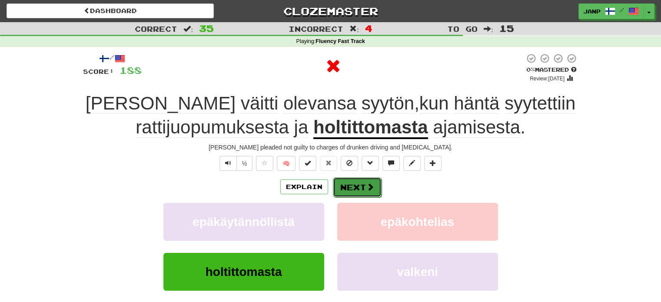
click at [364, 189] on button "Next" at bounding box center [357, 187] width 49 height 20
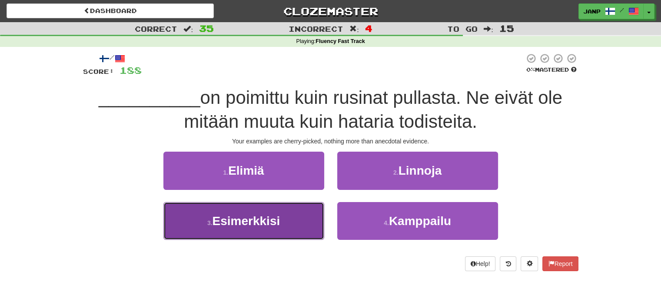
click at [290, 226] on button "3 . Esimerkkisi" at bounding box center [243, 221] width 161 height 38
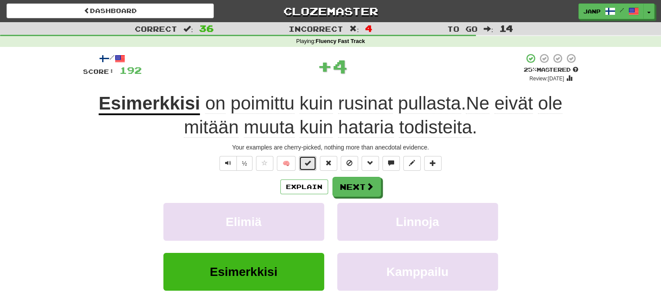
click at [310, 163] on span at bounding box center [308, 163] width 6 height 6
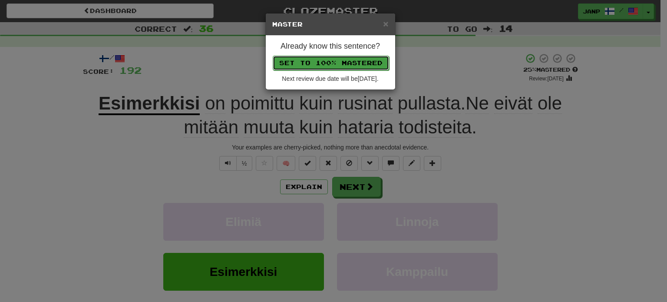
click at [324, 62] on button "Set to 100% Mastered" at bounding box center [331, 63] width 116 height 15
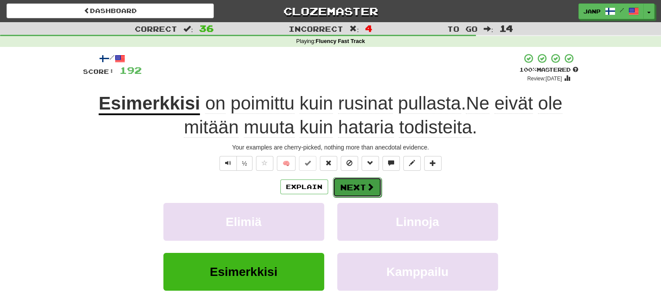
click at [362, 186] on button "Next" at bounding box center [357, 187] width 49 height 20
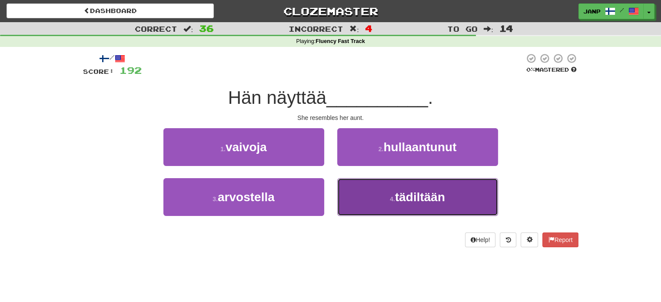
click at [362, 191] on button "4 . tädiltään" at bounding box center [417, 197] width 161 height 38
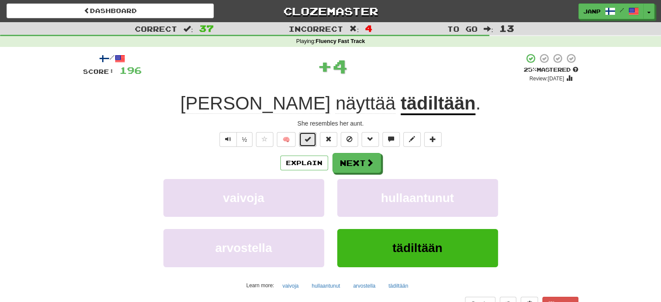
click at [309, 138] on span at bounding box center [308, 139] width 6 height 6
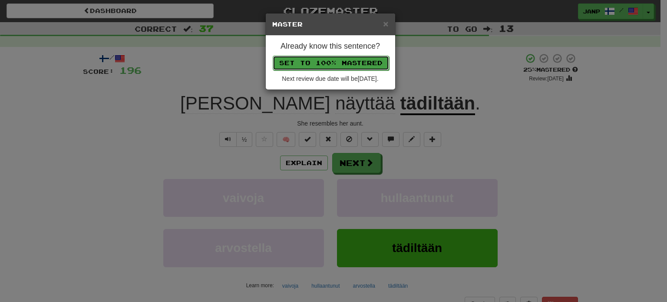
click at [324, 60] on button "Set to 100% Mastered" at bounding box center [331, 63] width 116 height 15
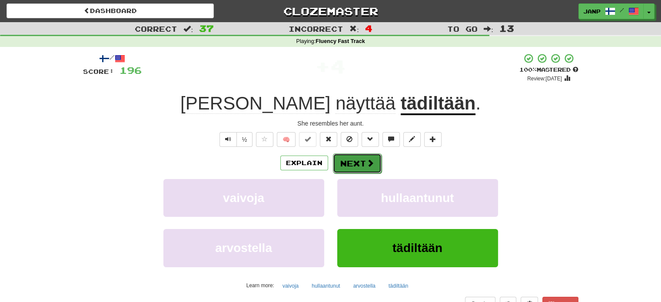
click at [368, 167] on span at bounding box center [370, 163] width 8 height 8
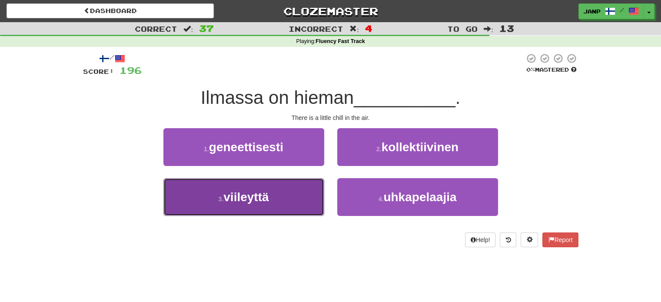
click at [314, 192] on button "3 . viileyttä" at bounding box center [243, 197] width 161 height 38
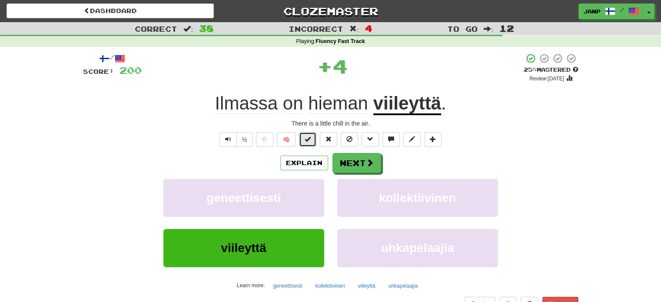
click at [312, 142] on button at bounding box center [307, 139] width 17 height 15
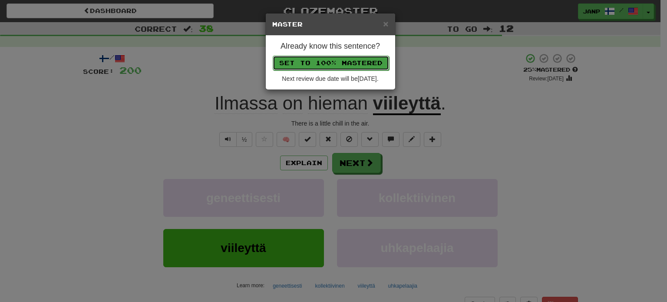
click at [332, 64] on button "Set to 100% Mastered" at bounding box center [331, 63] width 116 height 15
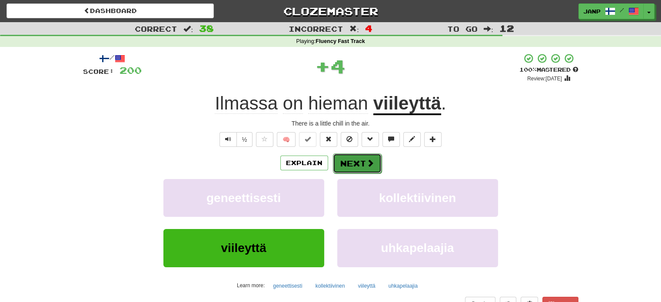
click at [364, 162] on button "Next" at bounding box center [357, 163] width 49 height 20
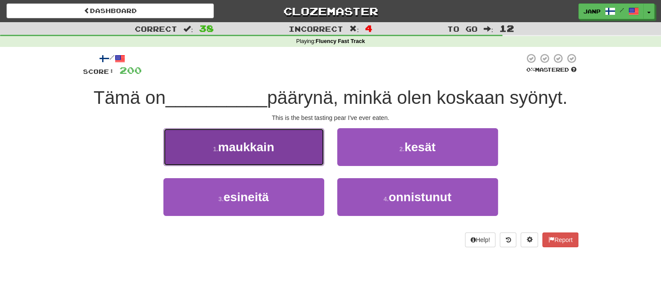
click at [309, 146] on button "1 . maukkain" at bounding box center [243, 147] width 161 height 38
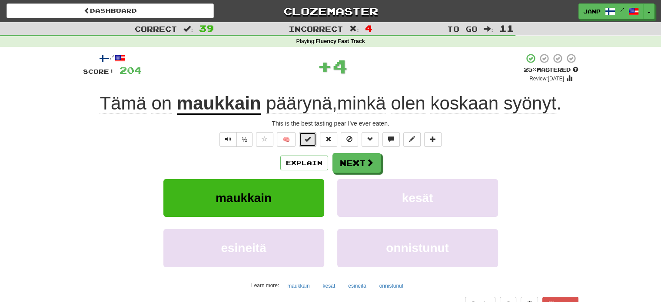
click at [312, 137] on button at bounding box center [307, 139] width 17 height 15
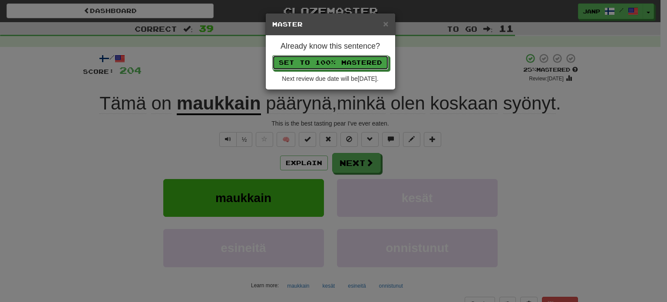
click at [336, 55] on p "Set to 100% Mastered" at bounding box center [330, 62] width 116 height 15
click at [332, 61] on button "Set to 100% Mastered" at bounding box center [331, 63] width 116 height 15
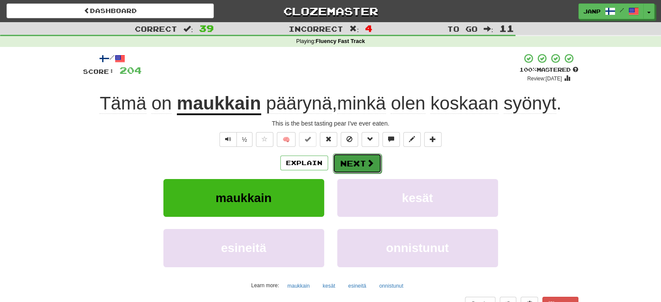
click at [354, 166] on button "Next" at bounding box center [357, 163] width 49 height 20
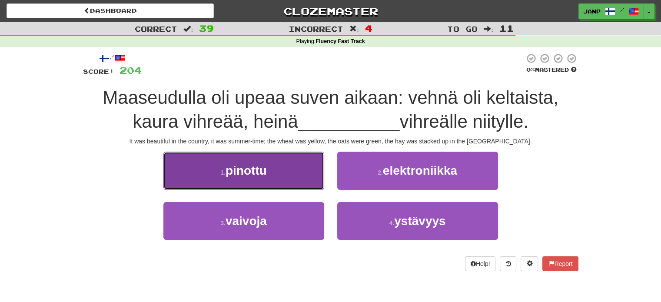
click at [305, 165] on button "1 . pinottu" at bounding box center [243, 171] width 161 height 38
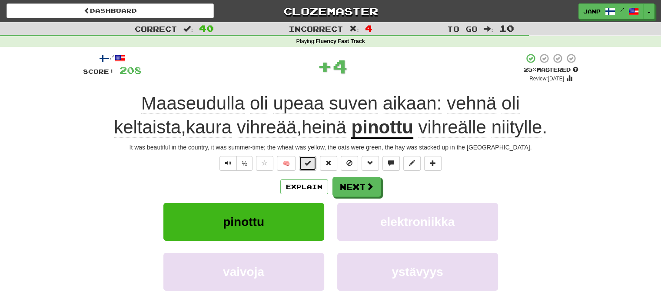
click at [309, 162] on span at bounding box center [308, 163] width 6 height 6
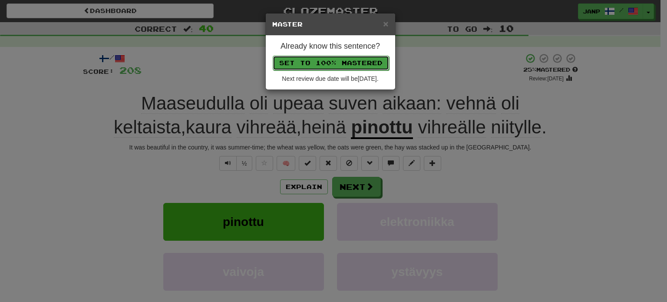
click at [332, 60] on button "Set to 100% Mastered" at bounding box center [331, 63] width 116 height 15
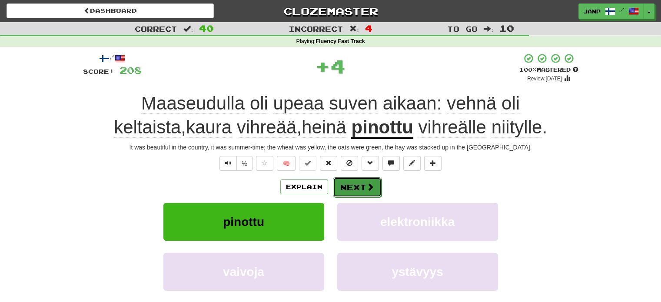
click at [359, 184] on button "Next" at bounding box center [357, 187] width 49 height 20
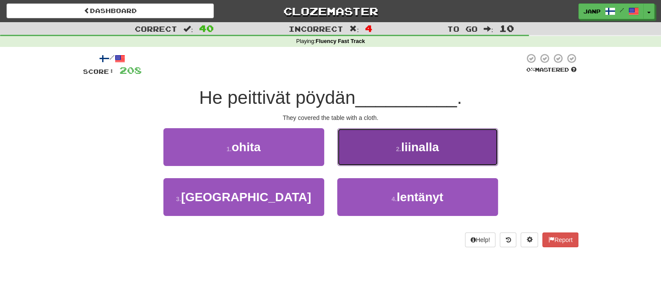
click at [372, 162] on button "2 . liinalla" at bounding box center [417, 147] width 161 height 38
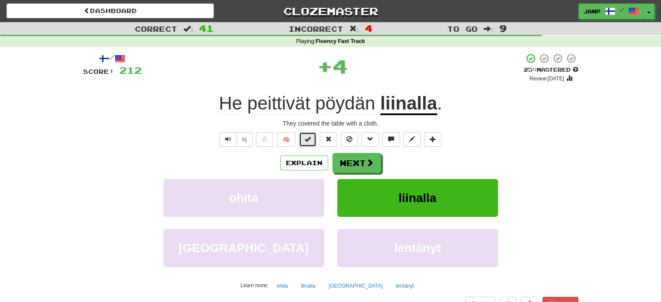
click at [314, 136] on button at bounding box center [307, 139] width 17 height 15
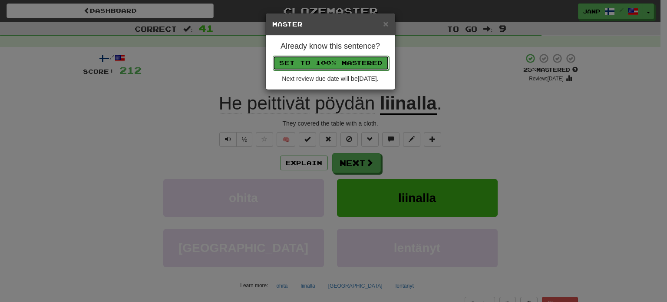
click at [333, 63] on button "Set to 100% Mastered" at bounding box center [331, 63] width 116 height 15
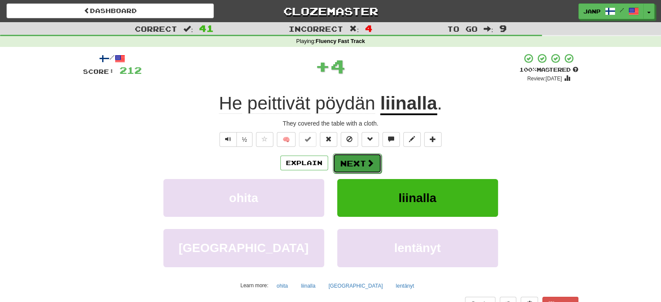
click at [362, 165] on button "Next" at bounding box center [357, 163] width 49 height 20
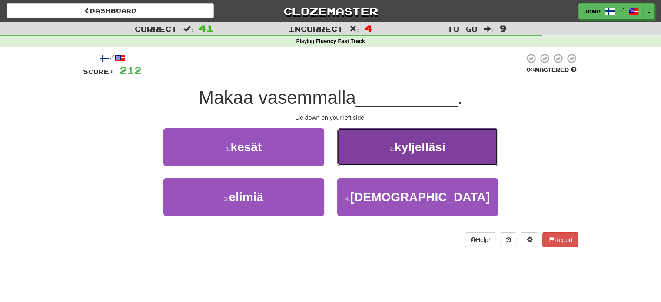
click at [366, 154] on button "2 . kyljelläsi" at bounding box center [417, 147] width 161 height 38
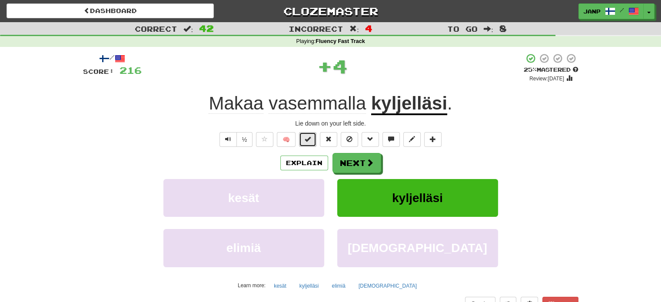
click at [305, 141] on button at bounding box center [307, 139] width 17 height 15
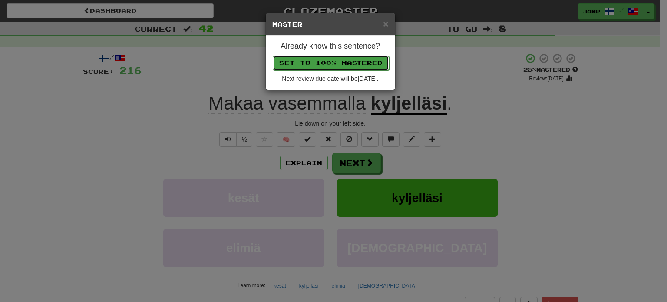
click at [327, 61] on button "Set to 100% Mastered" at bounding box center [331, 63] width 116 height 15
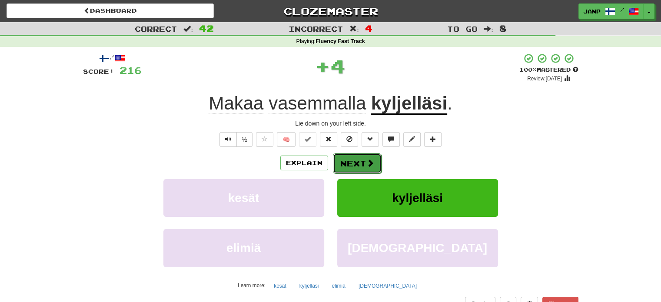
click at [356, 168] on button "Next" at bounding box center [357, 163] width 49 height 20
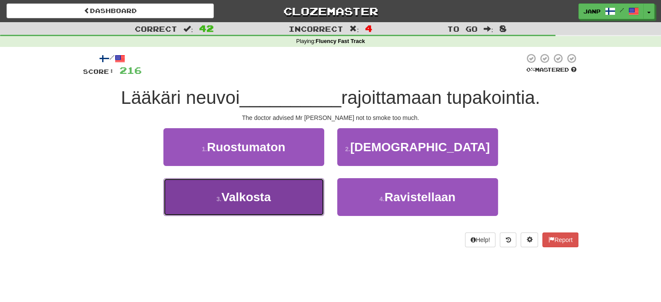
click at [296, 187] on button "3 . [GEOGRAPHIC_DATA]" at bounding box center [243, 197] width 161 height 38
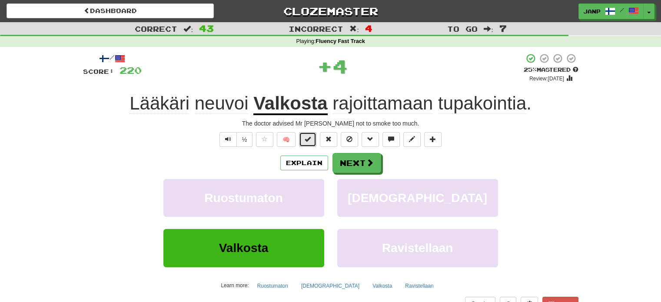
click at [310, 139] on span at bounding box center [308, 139] width 6 height 6
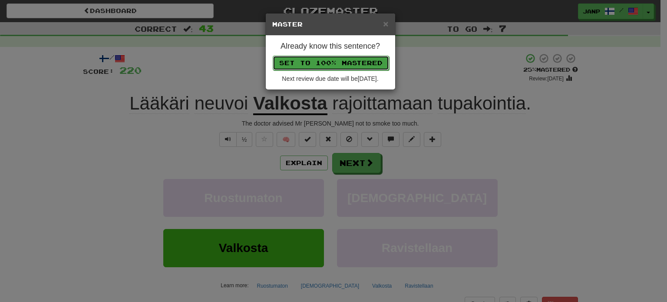
click at [338, 66] on button "Set to 100% Mastered" at bounding box center [331, 63] width 116 height 15
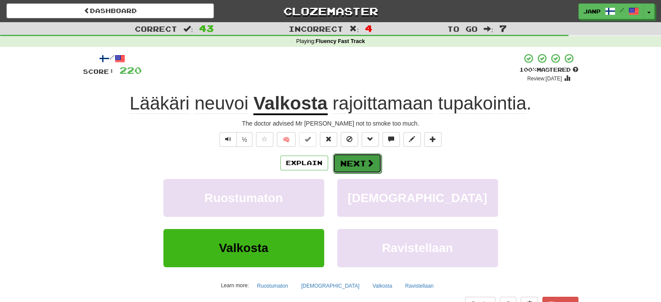
click at [354, 163] on button "Next" at bounding box center [357, 163] width 49 height 20
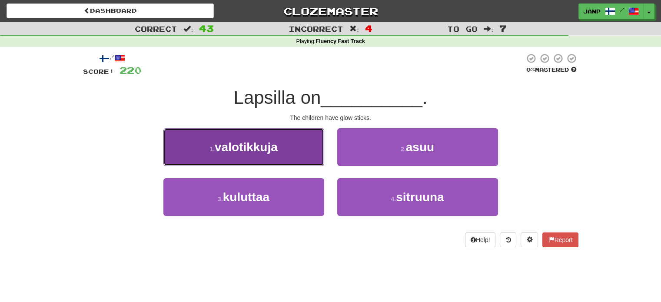
click at [301, 155] on button "1 . valotikkuja" at bounding box center [243, 147] width 161 height 38
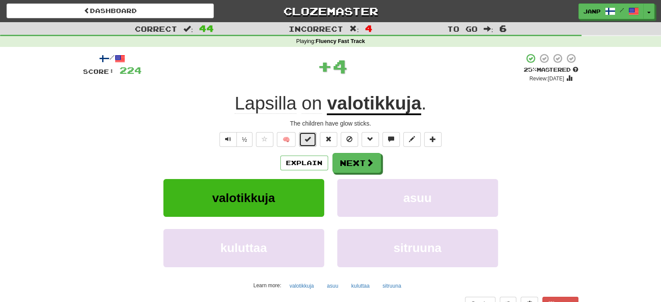
click at [311, 138] on span at bounding box center [308, 139] width 6 height 6
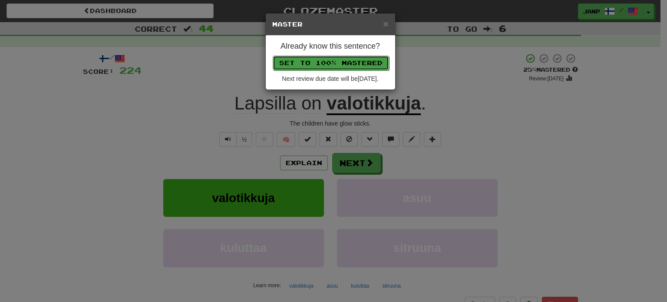
click at [332, 61] on button "Set to 100% Mastered" at bounding box center [331, 63] width 116 height 15
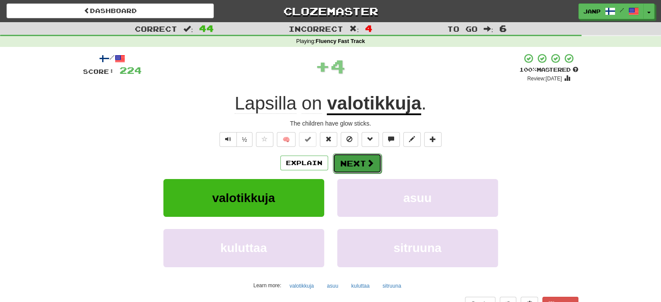
click at [353, 158] on button "Next" at bounding box center [357, 163] width 49 height 20
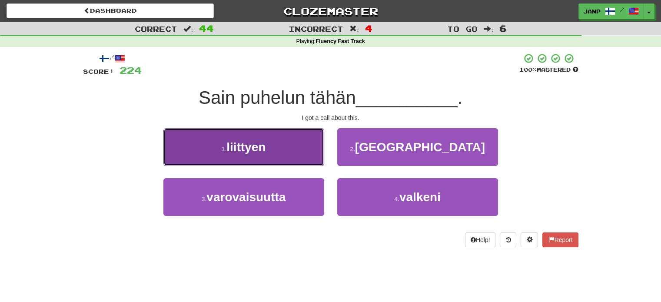
click at [322, 154] on button "1 . liittyen" at bounding box center [243, 147] width 161 height 38
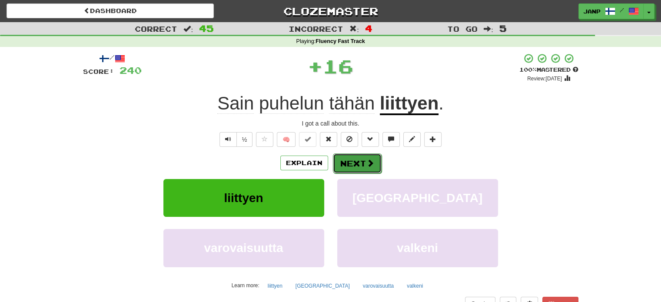
click at [345, 160] on button "Next" at bounding box center [357, 163] width 49 height 20
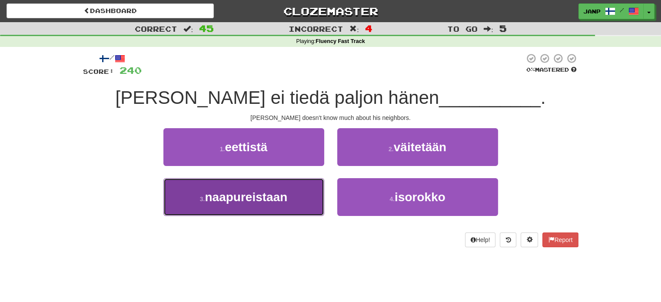
click at [305, 194] on button "3 . naapureistaan" at bounding box center [243, 197] width 161 height 38
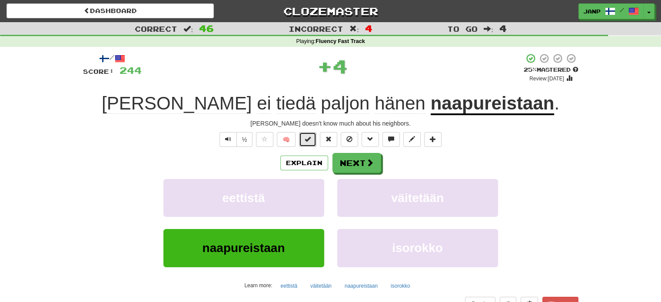
click at [308, 140] on span at bounding box center [308, 139] width 6 height 6
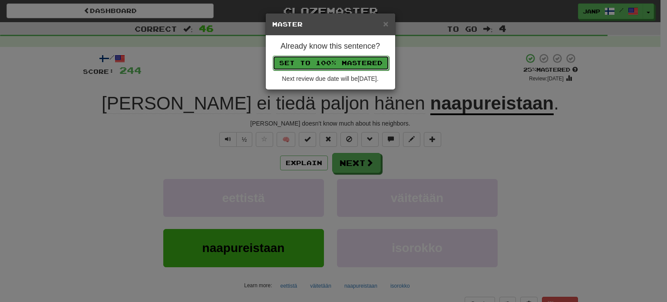
click at [333, 58] on button "Set to 100% Mastered" at bounding box center [331, 63] width 116 height 15
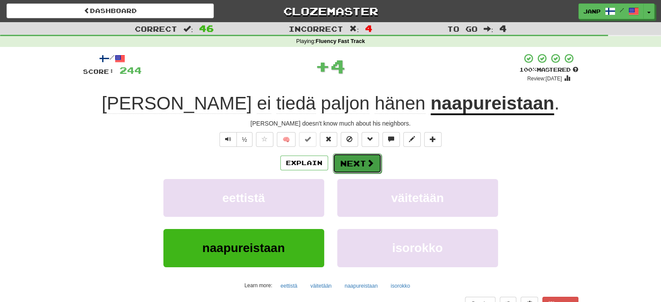
click at [352, 161] on button "Next" at bounding box center [357, 163] width 49 height 20
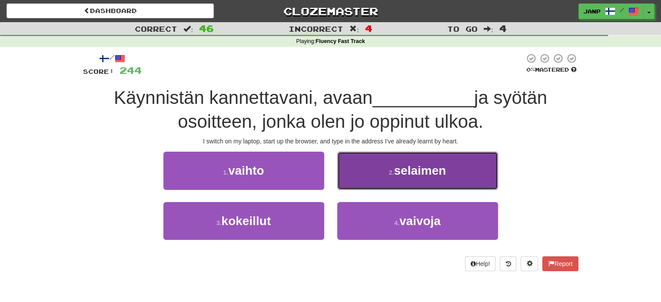
click at [358, 168] on button "2 . selaimen" at bounding box center [417, 171] width 161 height 38
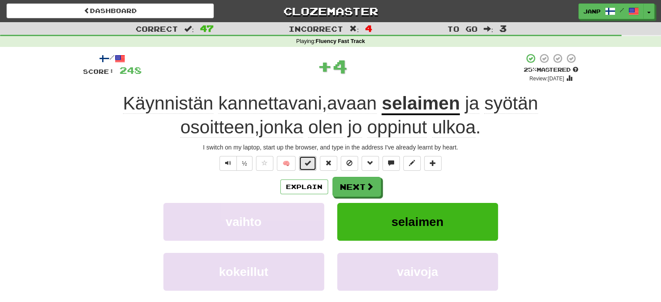
click at [308, 163] on span at bounding box center [308, 163] width 6 height 6
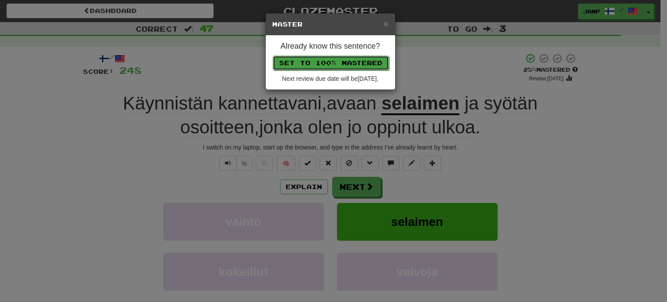
click at [334, 61] on button "Set to 100% Mastered" at bounding box center [331, 63] width 116 height 15
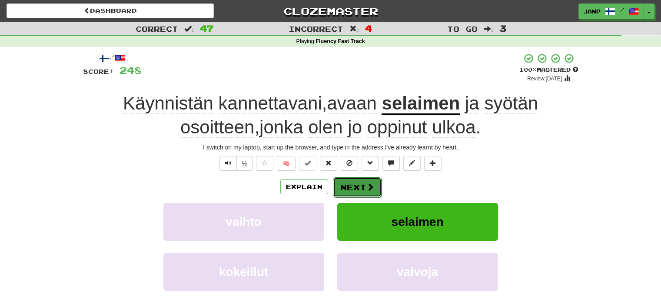
click at [357, 185] on button "Next" at bounding box center [357, 187] width 49 height 20
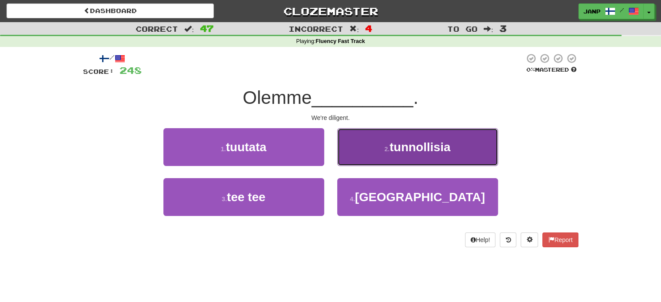
click at [363, 155] on button "2 . tunnollisia" at bounding box center [417, 147] width 161 height 38
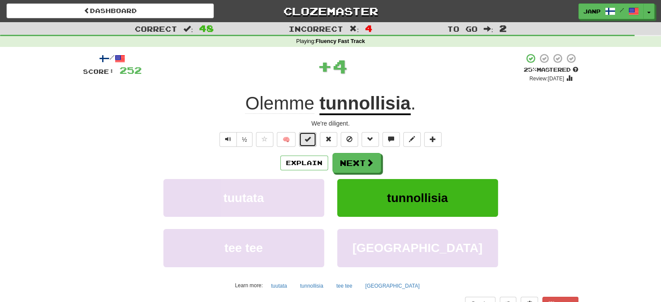
click at [304, 140] on button at bounding box center [307, 139] width 17 height 15
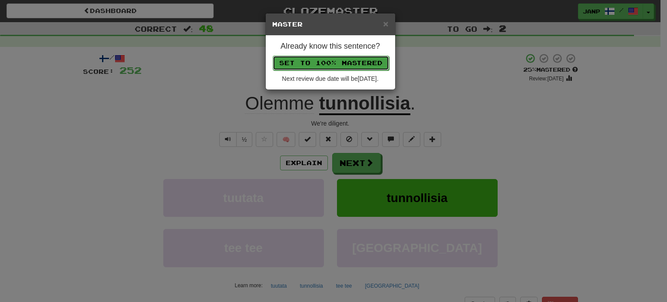
click at [329, 62] on button "Set to 100% Mastered" at bounding box center [331, 63] width 116 height 15
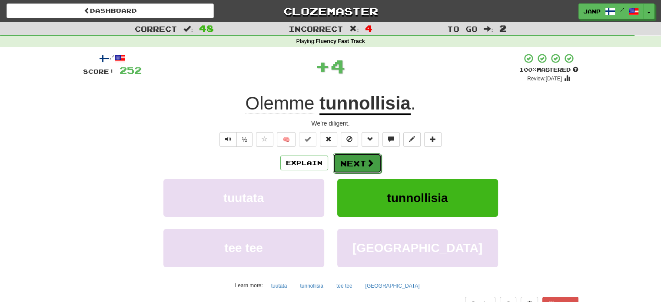
click at [348, 163] on button "Next" at bounding box center [357, 163] width 49 height 20
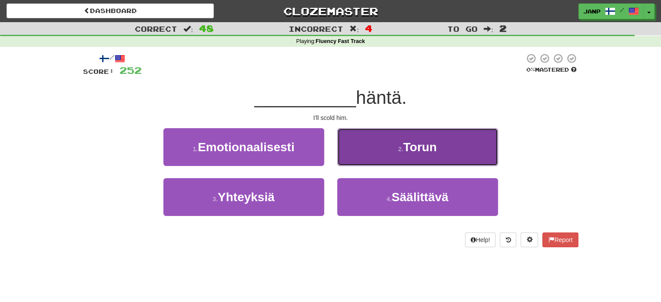
click at [362, 151] on button "2 . [GEOGRAPHIC_DATA]" at bounding box center [417, 147] width 161 height 38
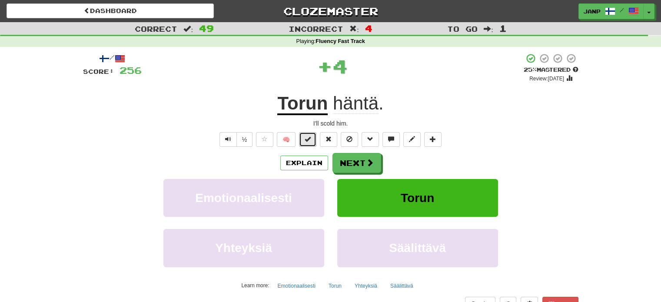
click at [307, 139] on span at bounding box center [308, 139] width 6 height 6
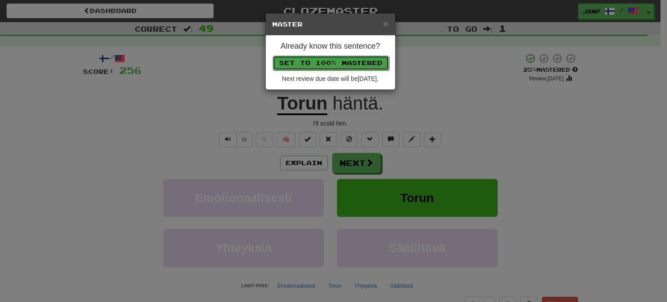
click at [332, 64] on button "Set to 100% Mastered" at bounding box center [331, 63] width 116 height 15
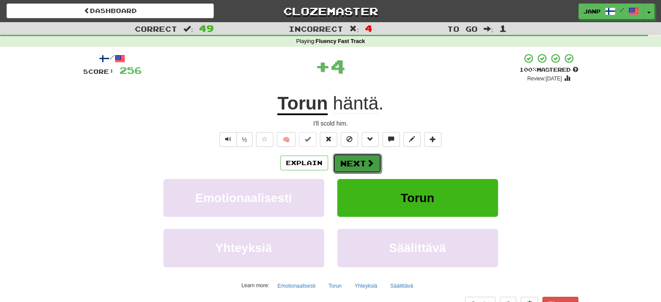
click at [359, 168] on button "Next" at bounding box center [357, 163] width 49 height 20
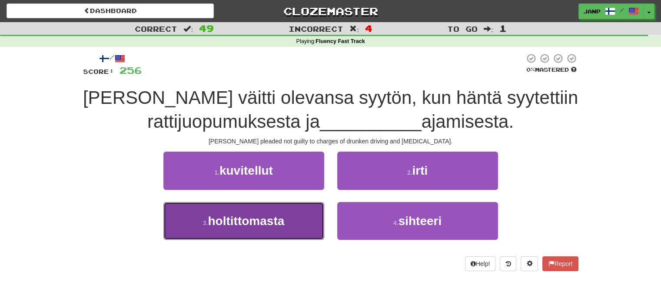
click at [301, 207] on button "3 . holtittomasta" at bounding box center [243, 221] width 161 height 38
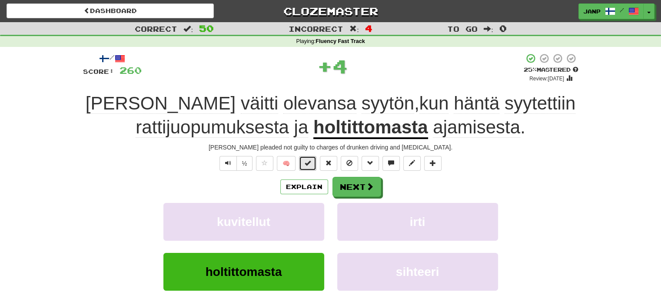
click at [315, 165] on button at bounding box center [307, 163] width 17 height 15
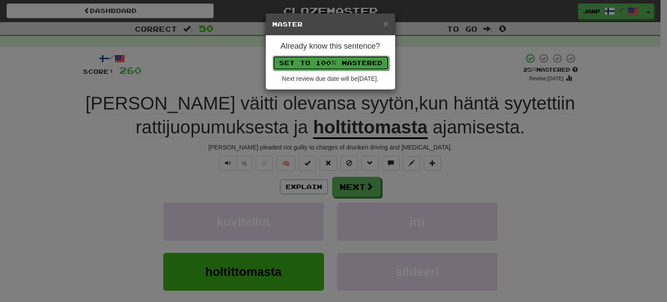
click at [336, 63] on button "Set to 100% Mastered" at bounding box center [331, 63] width 116 height 15
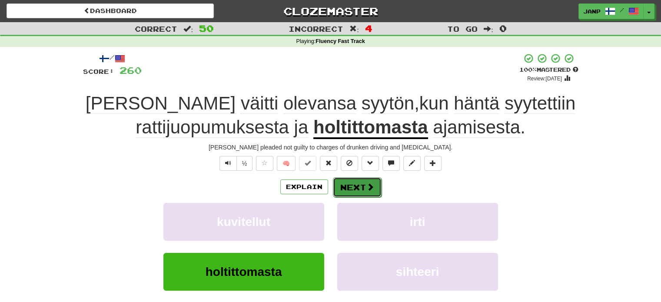
click at [352, 183] on button "Next" at bounding box center [357, 187] width 49 height 20
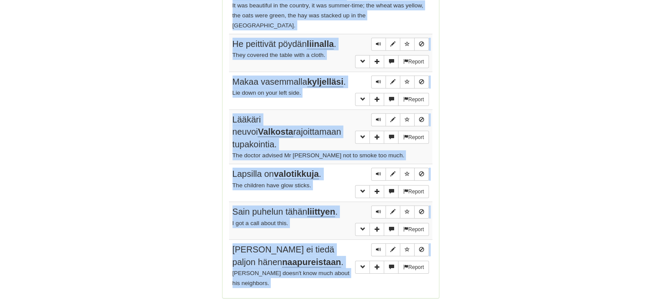
scroll to position [2745, 0]
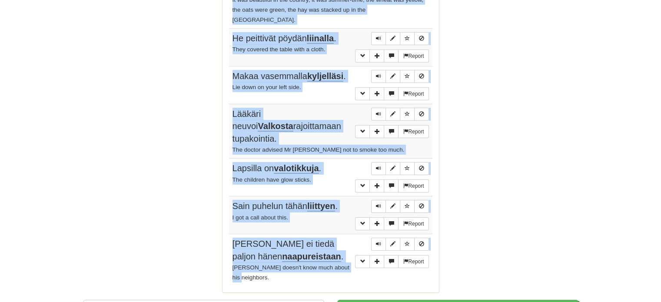
drag, startPoint x: 229, startPoint y: 81, endPoint x: 276, endPoint y: 107, distance: 53.5
copy div "Loremipsu: Dolors Ametc adipiscingeli seddoeiusm temporinc utlaboreetdo magna. …"
